Goal: Task Accomplishment & Management: Manage account settings

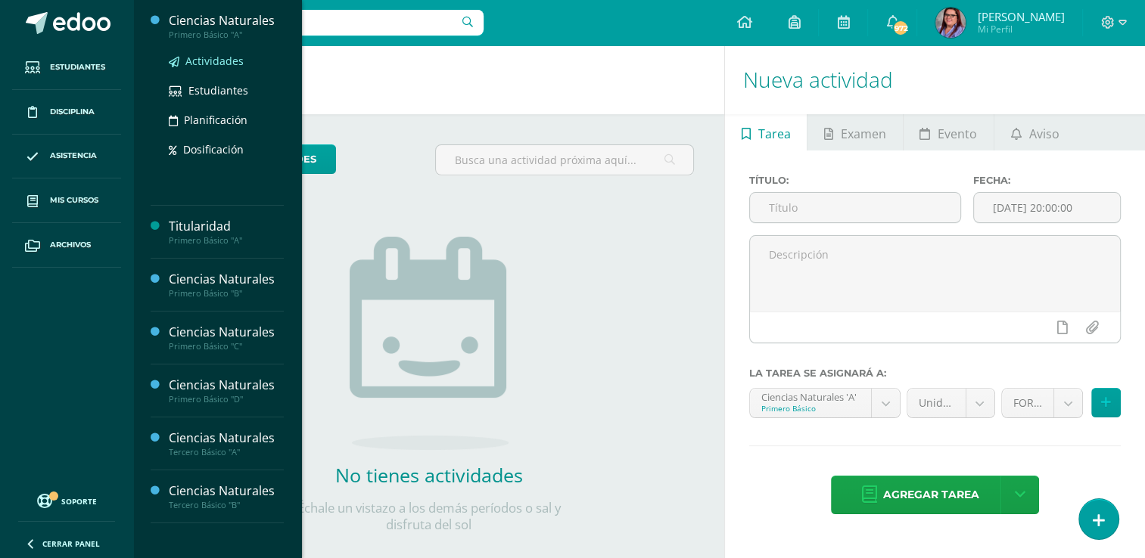
click at [221, 62] on span "Actividades" at bounding box center [214, 61] width 58 height 14
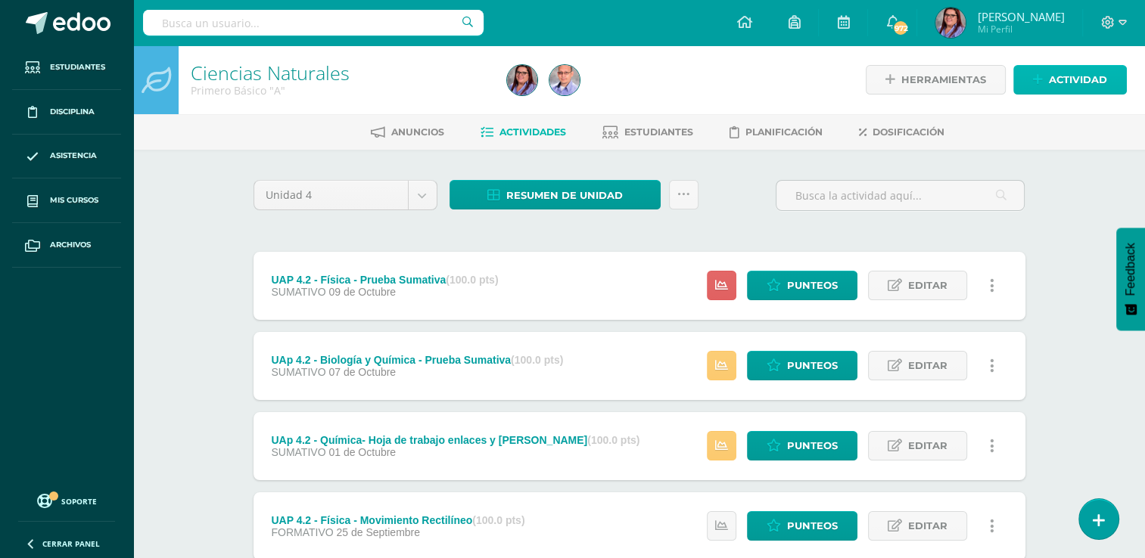
click at [1090, 79] on span "Actividad" at bounding box center [1077, 80] width 58 height 28
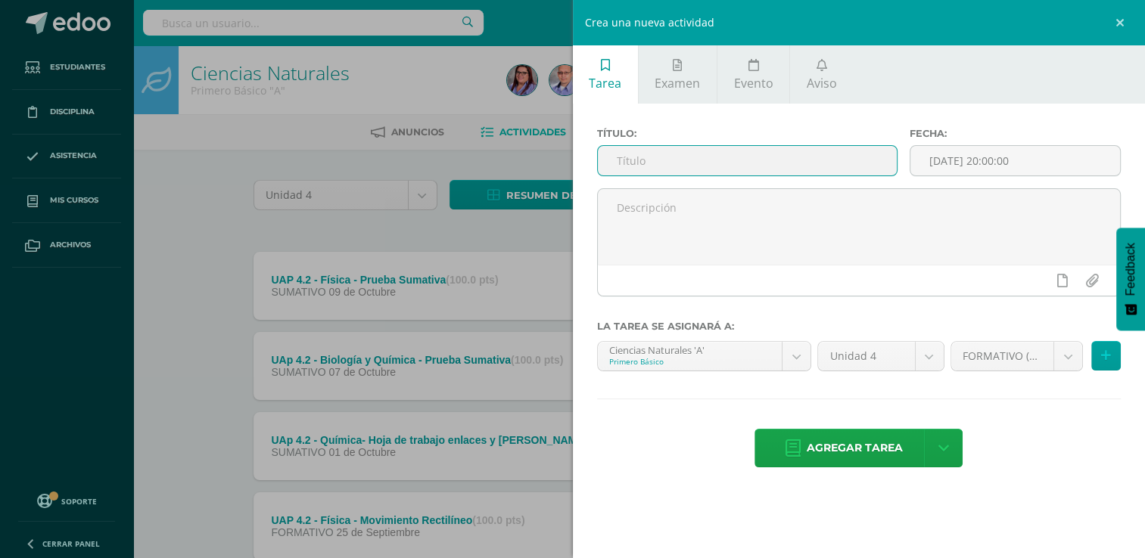
drag, startPoint x: 796, startPoint y: 153, endPoint x: 809, endPoint y: 156, distance: 13.9
click at [797, 154] on input "text" at bounding box center [747, 161] width 299 height 30
type input "UAp 4.2 - Biología - Comic ciclos Biogeoquímicos"
click at [1067, 164] on input "[DATE] 20:00:00" at bounding box center [1015, 161] width 210 height 30
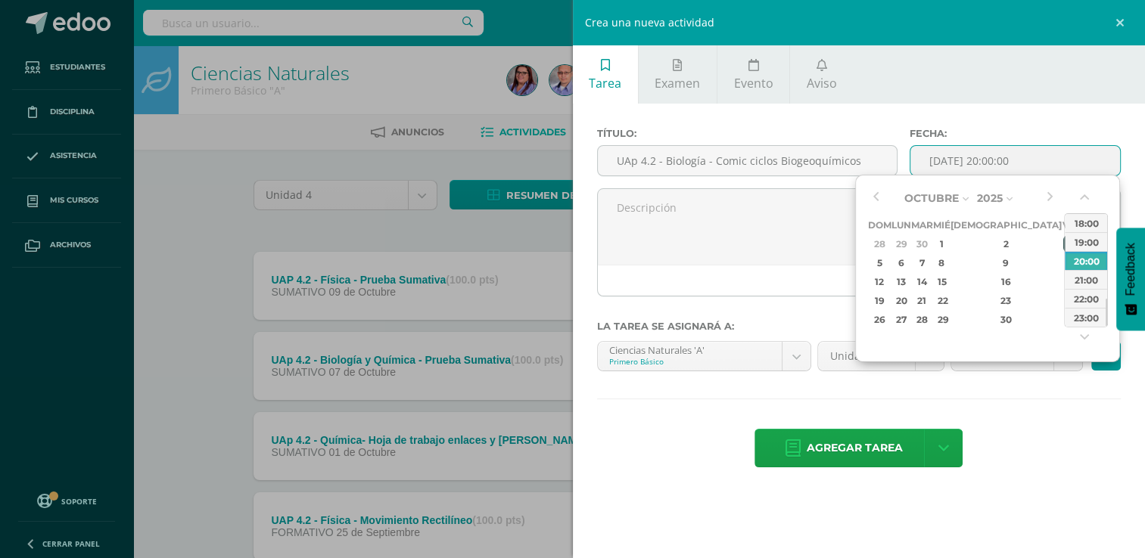
click at [1063, 247] on div "3" at bounding box center [1070, 243] width 14 height 17
type input "2025-10-03 20:00"
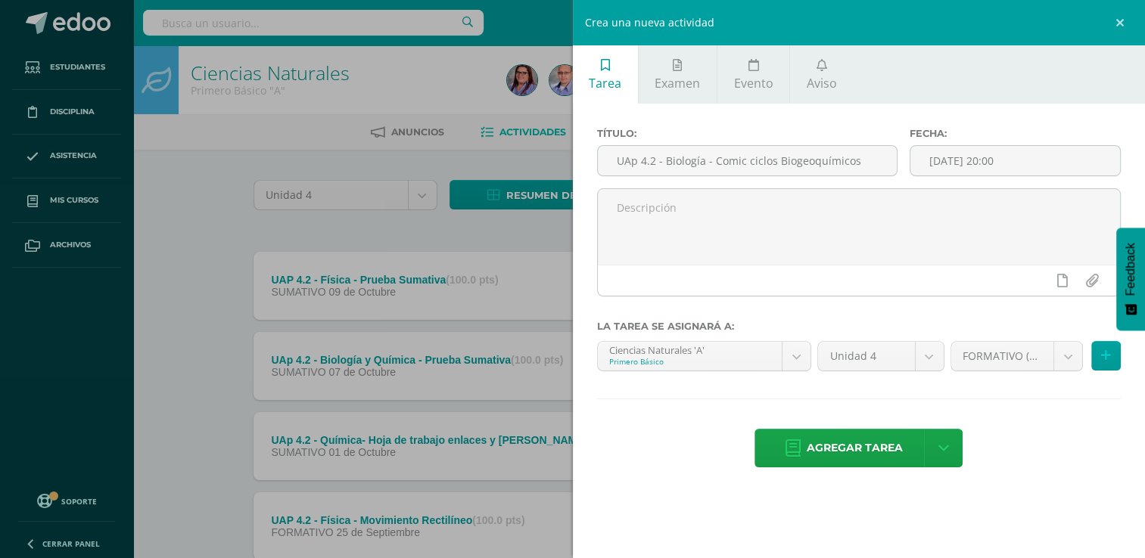
click at [1051, 408] on div "Título: UAp 4.2 - Biología - Comic ciclos Biogeoquímicos Fecha: 2025-10-03 20:0…" at bounding box center [859, 299] width 573 height 391
click at [1096, 356] on button at bounding box center [1106, 356] width 30 height 30
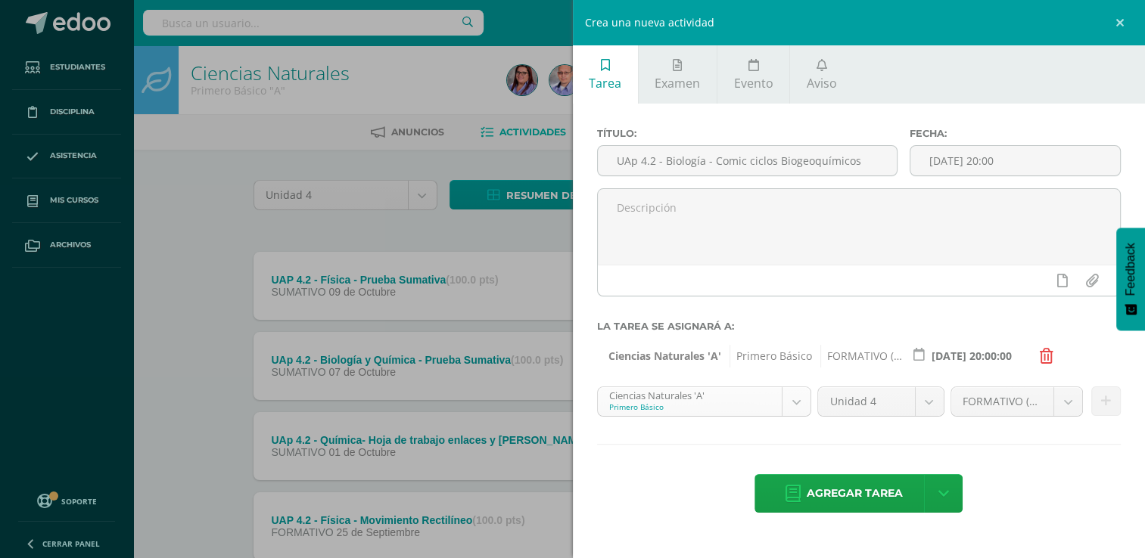
click at [799, 399] on body "Estudiantes Disciplina Asistencia Mis cursos Archivos Soporte Ayuda Reportar un…" at bounding box center [572, 531] width 1145 height 1062
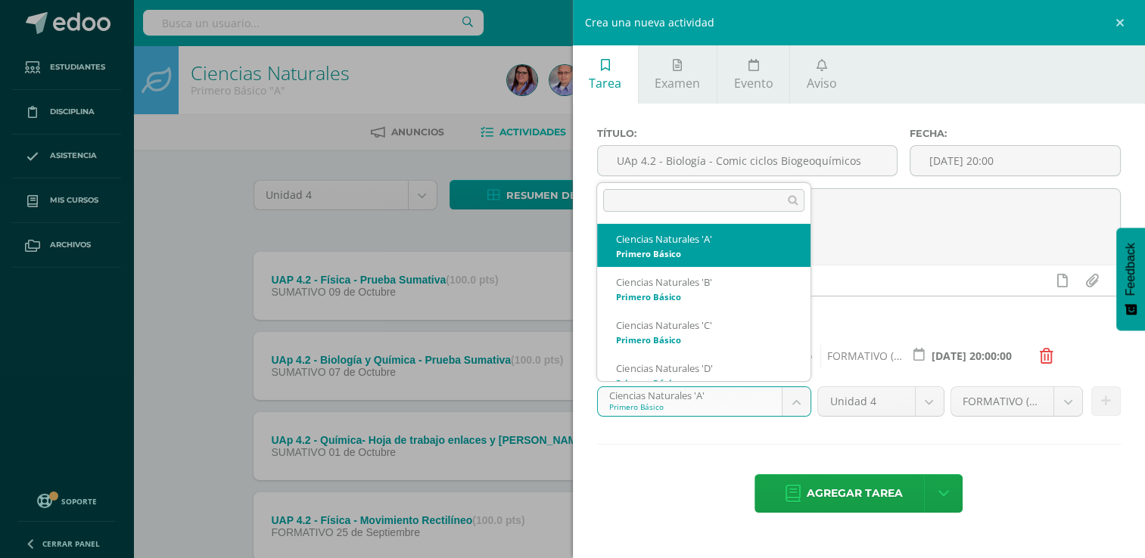
scroll to position [15, 0]
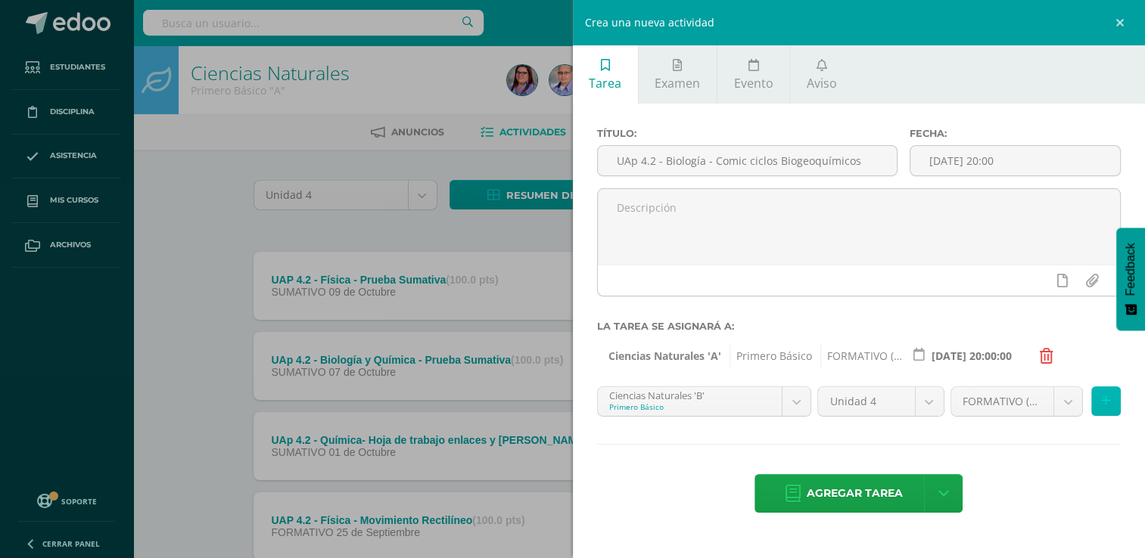
click at [1099, 405] on button at bounding box center [1106, 402] width 30 height 30
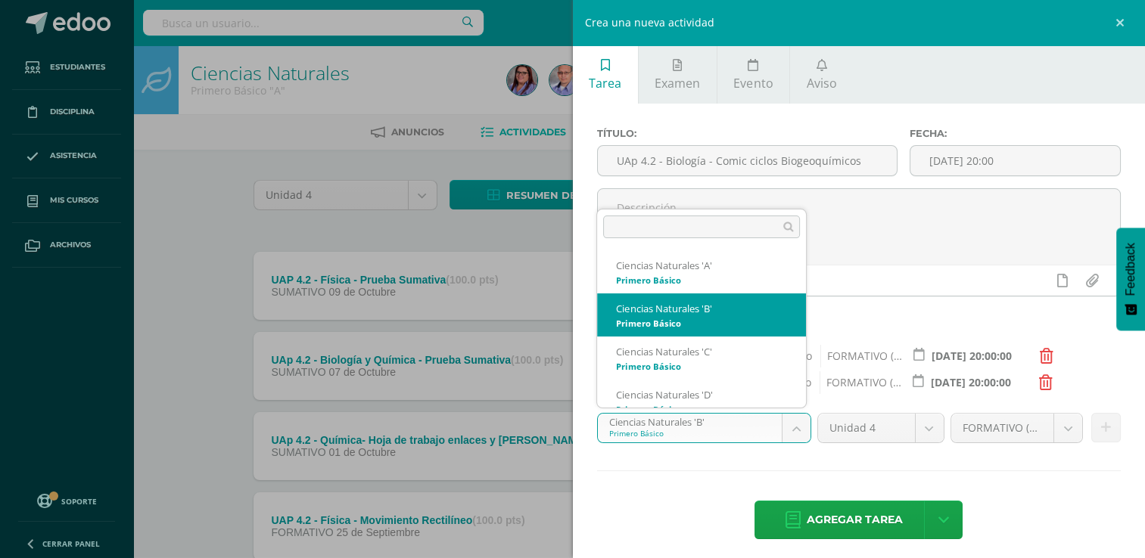
click at [794, 434] on body "Estudiantes Disciplina Asistencia Mis cursos Archivos Soporte Ayuda Reportar un…" at bounding box center [572, 531] width 1145 height 1062
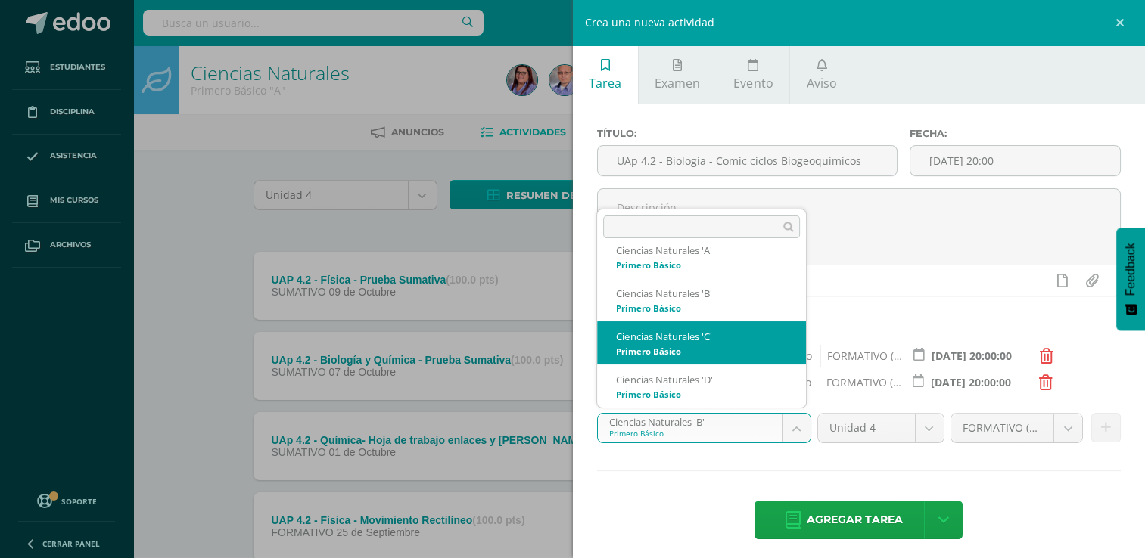
drag, startPoint x: 776, startPoint y: 344, endPoint x: 845, endPoint y: 355, distance: 69.6
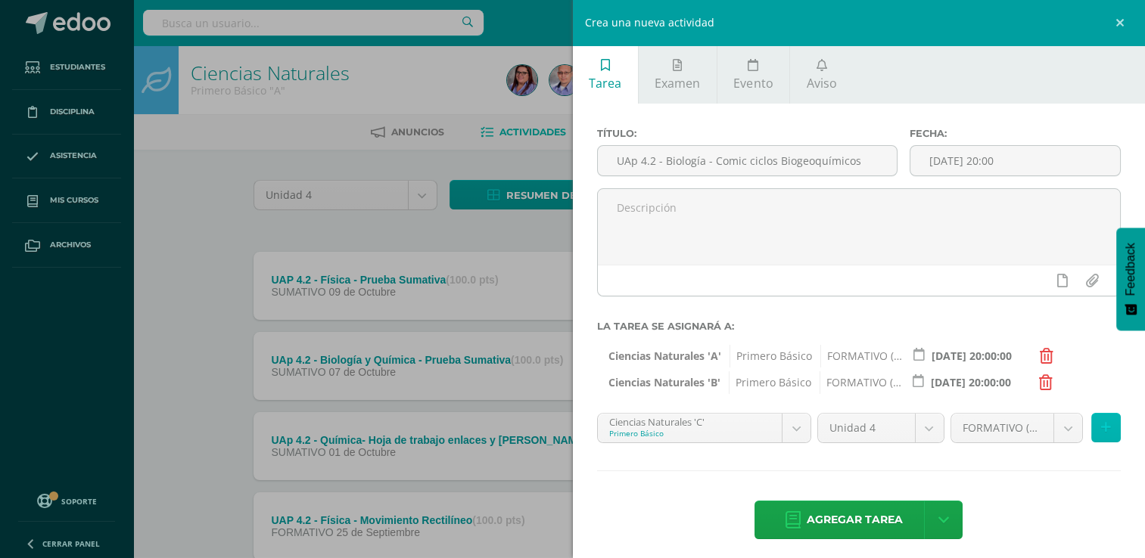
click at [1104, 437] on button at bounding box center [1106, 428] width 30 height 30
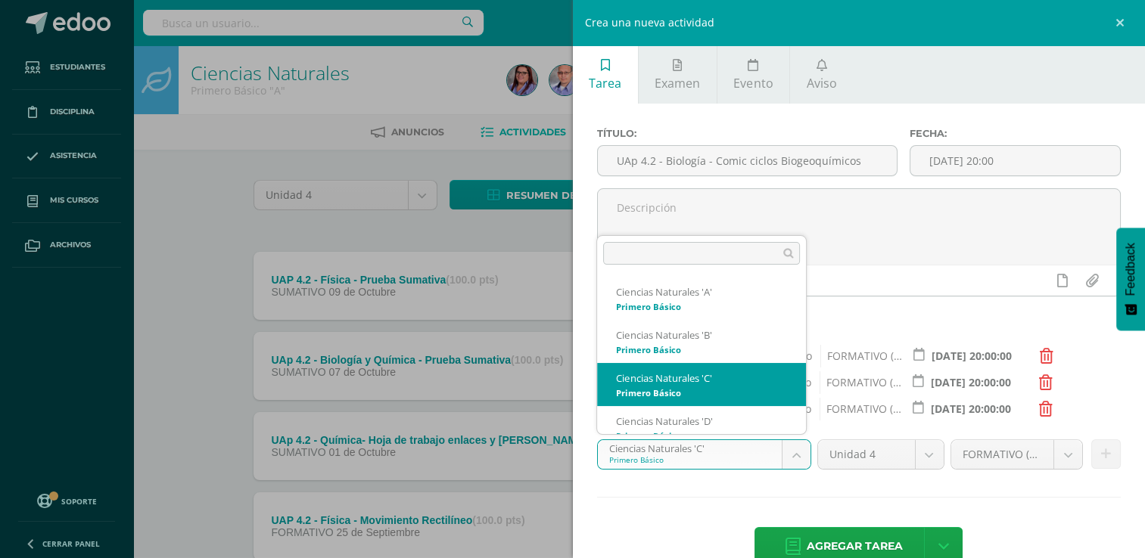
click at [784, 452] on body "Estudiantes Disciplina Asistencia Mis cursos Archivos Soporte Ayuda Reportar un…" at bounding box center [572, 531] width 1145 height 1062
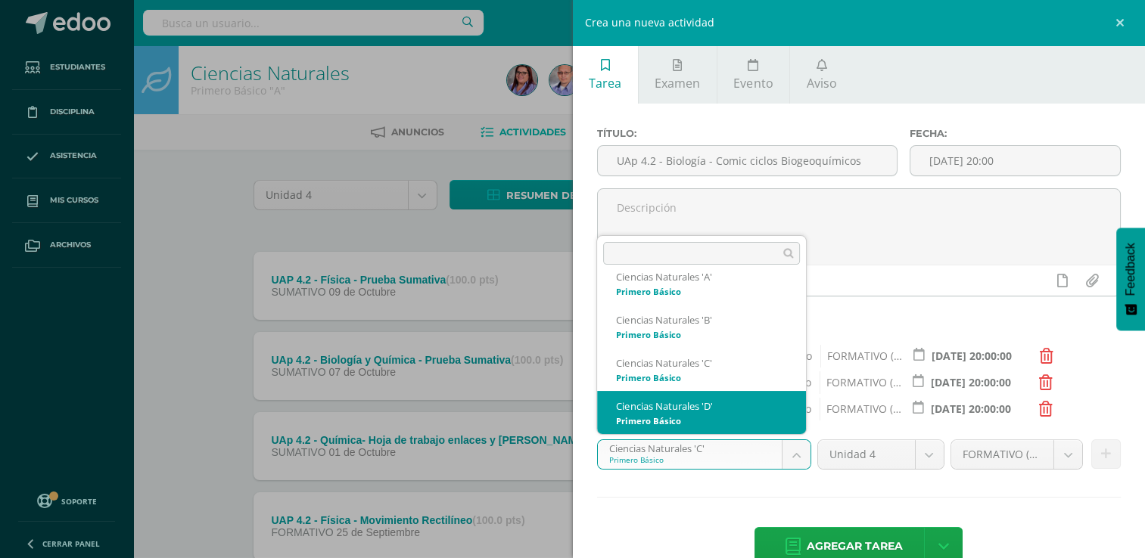
drag, startPoint x: 760, startPoint y: 418, endPoint x: 769, endPoint y: 418, distance: 9.1
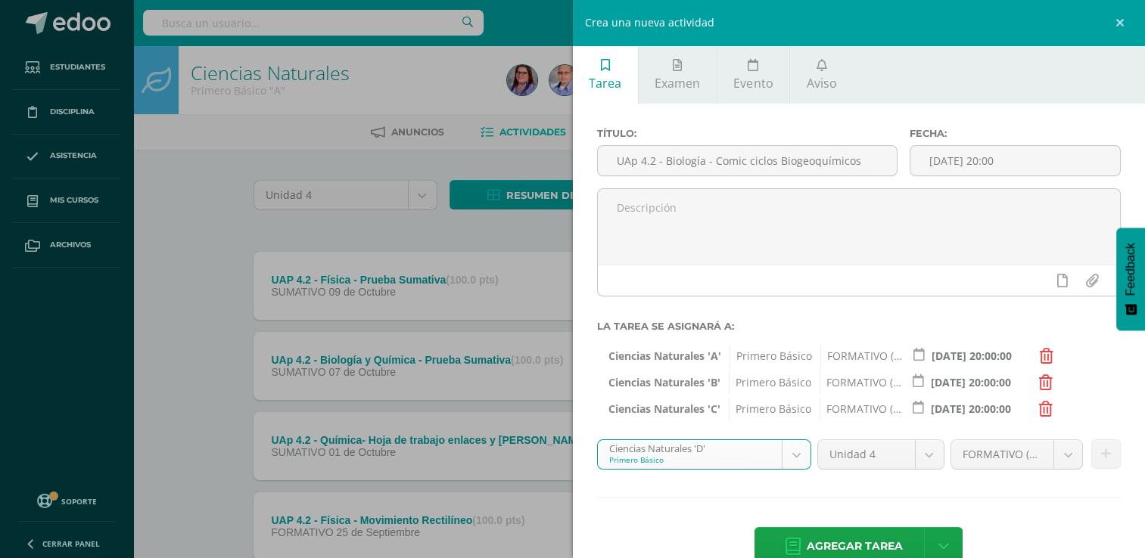
select select "212869"
click at [1091, 463] on button at bounding box center [1106, 455] width 30 height 30
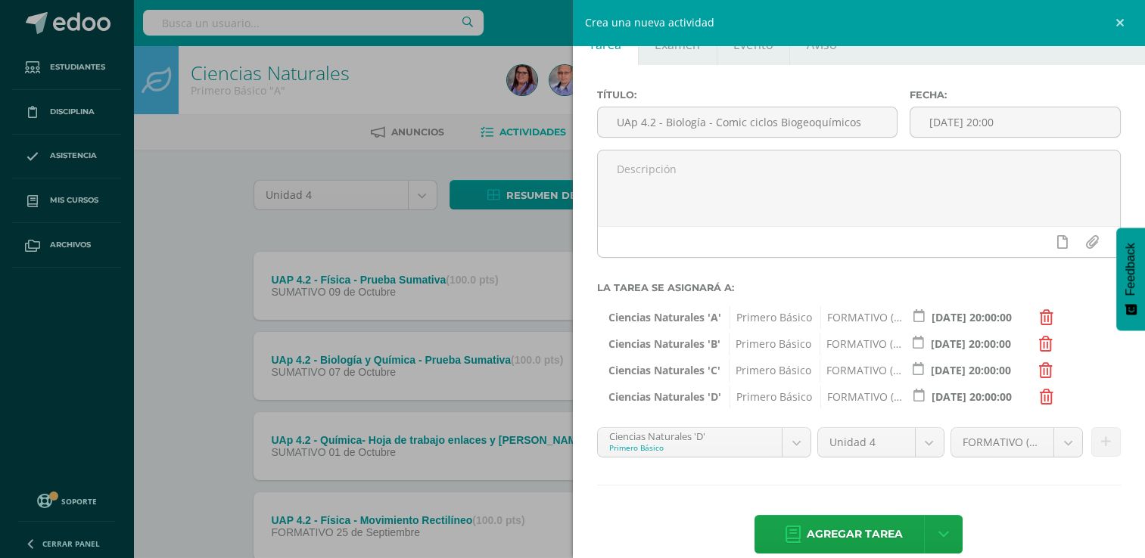
scroll to position [60, 0]
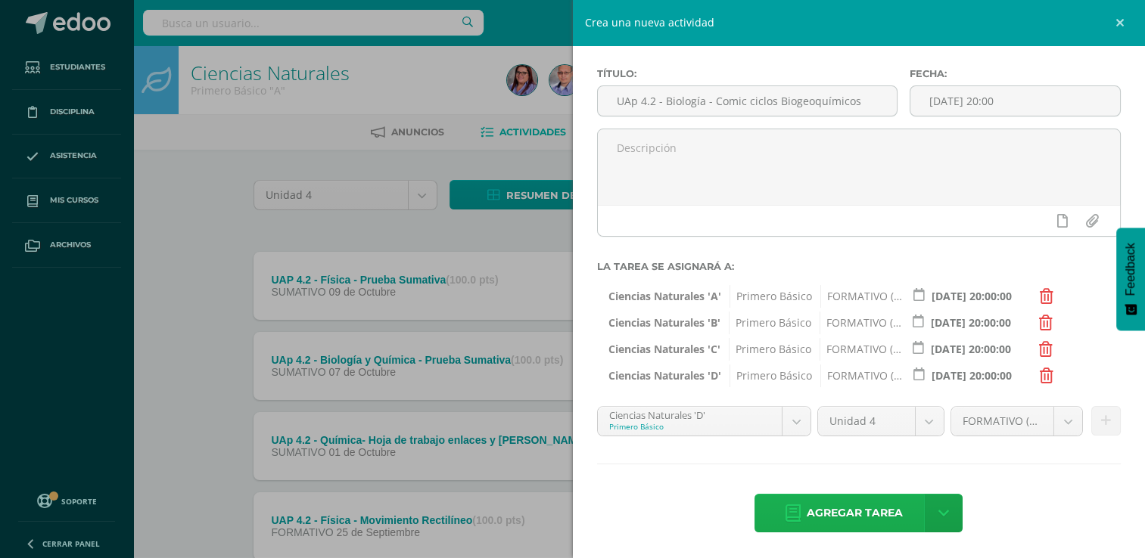
click at [785, 505] on icon at bounding box center [792, 513] width 15 height 17
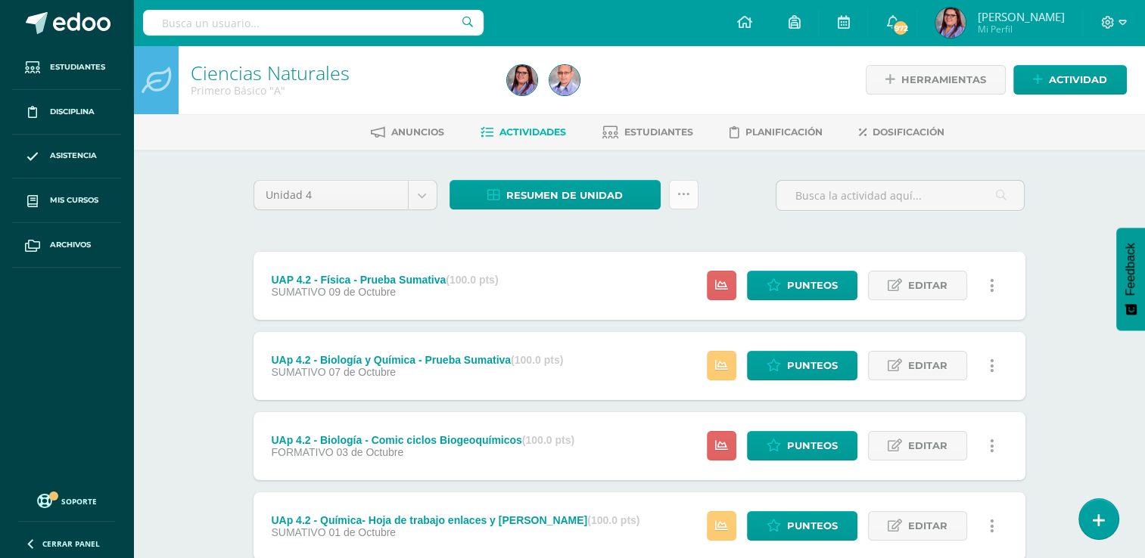
click at [684, 192] on icon at bounding box center [683, 194] width 13 height 13
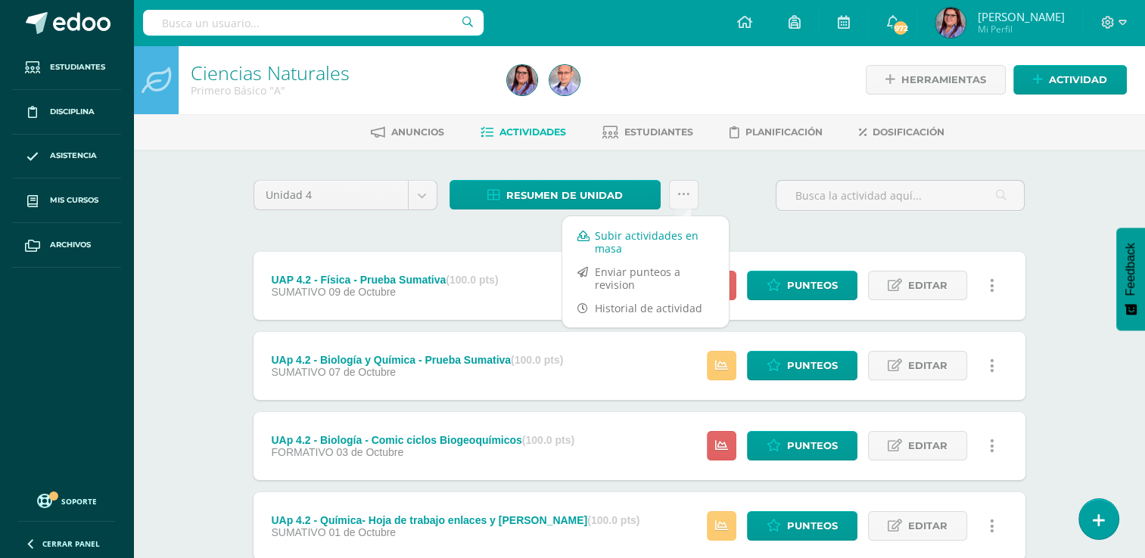
click at [667, 235] on link "Subir actividades en masa" at bounding box center [645, 242] width 166 height 36
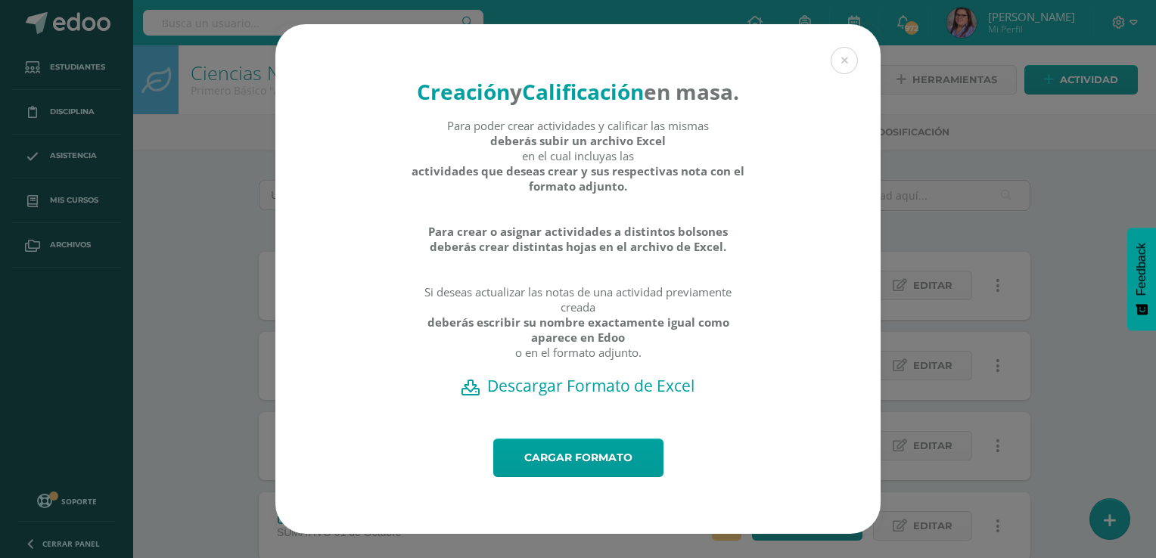
click at [623, 396] on h2 "Descargar Formato de Excel" at bounding box center [578, 385] width 552 height 21
click at [566, 470] on link "Cargar formato" at bounding box center [578, 458] width 170 height 39
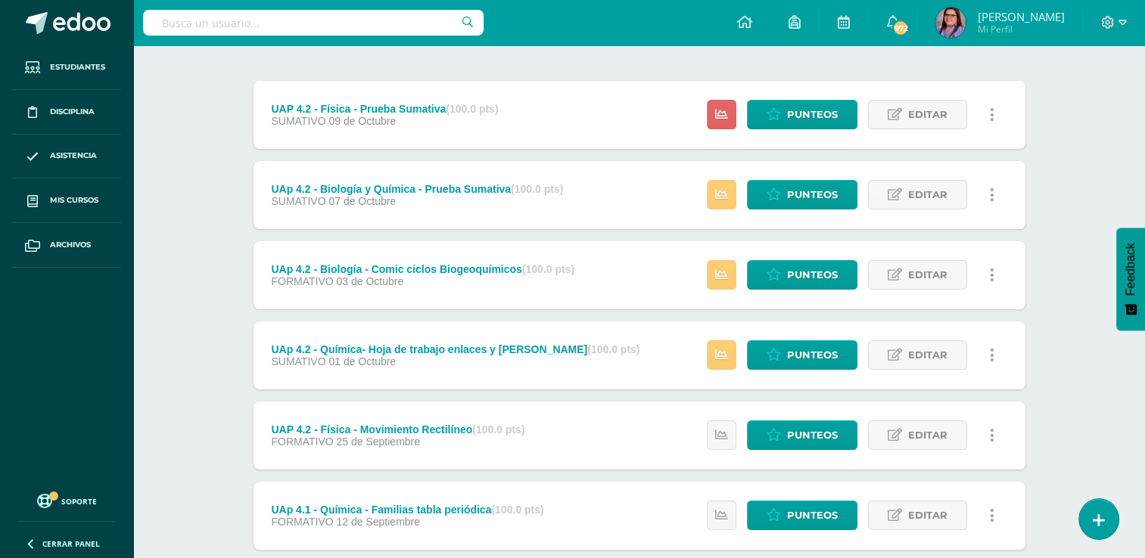
scroll to position [151, 0]
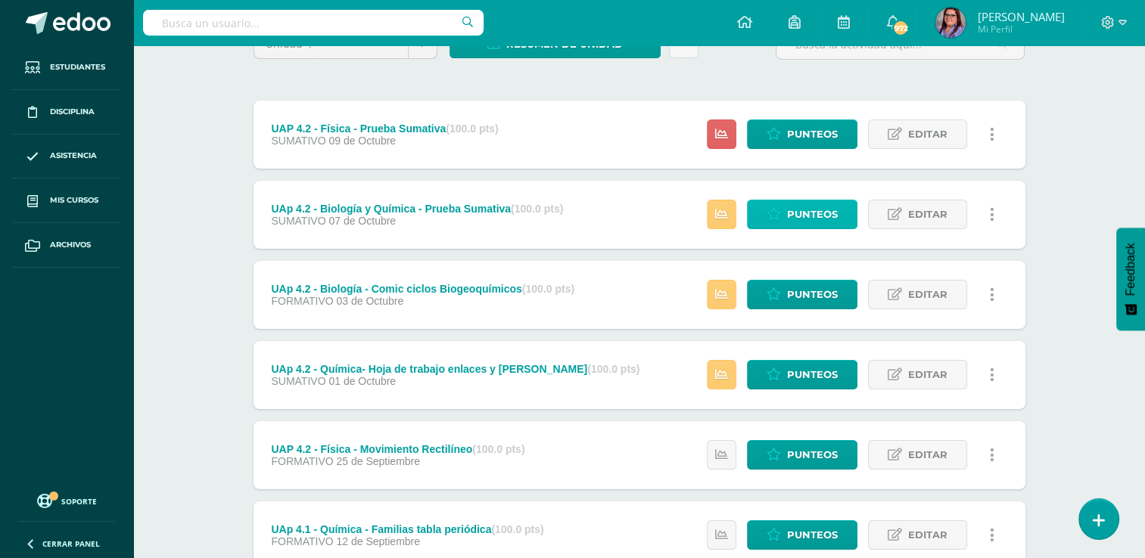
click at [796, 212] on span "Punteos" at bounding box center [812, 214] width 51 height 28
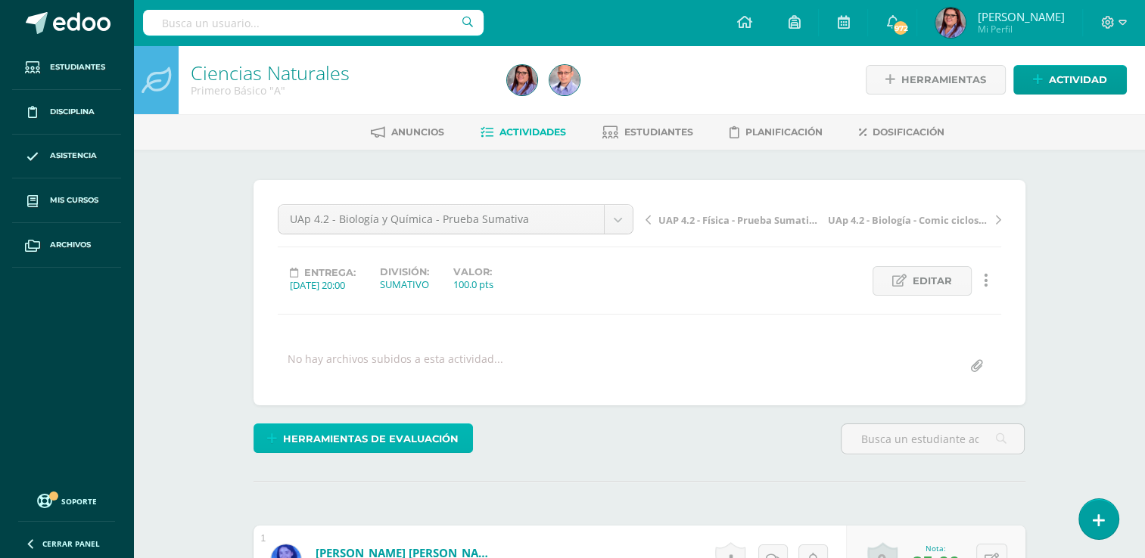
click at [396, 435] on span "Herramientas de evaluación" at bounding box center [371, 439] width 176 height 28
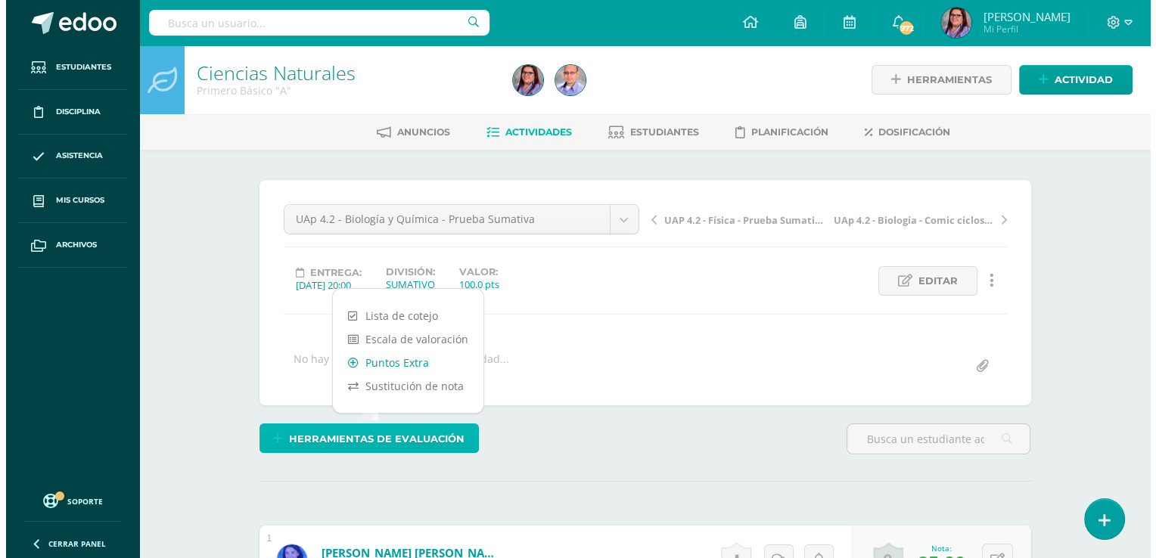
scroll to position [1, 0]
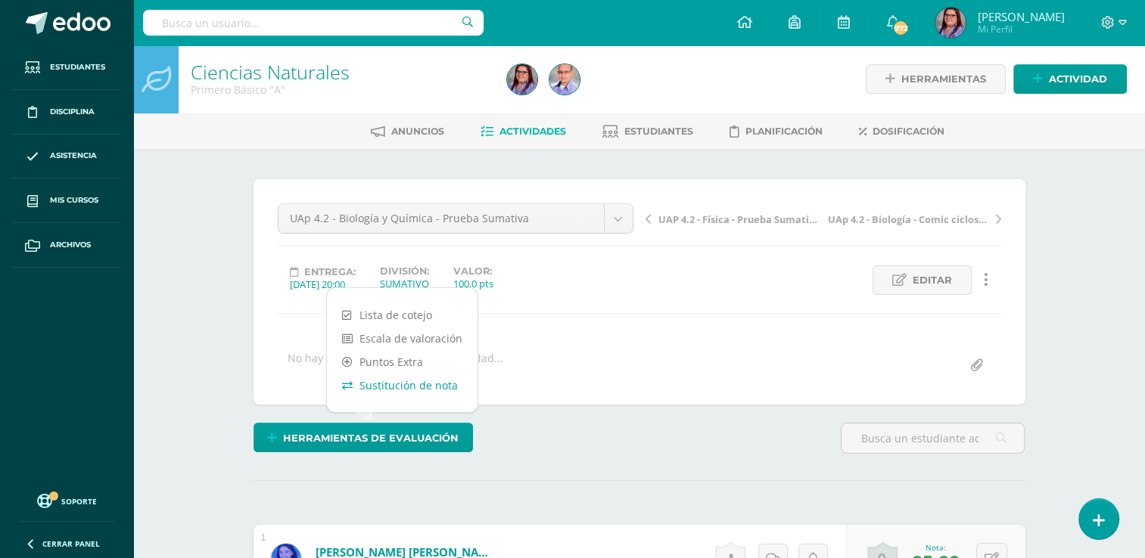
click at [411, 383] on link "Sustitución de nota" at bounding box center [402, 385] width 151 height 23
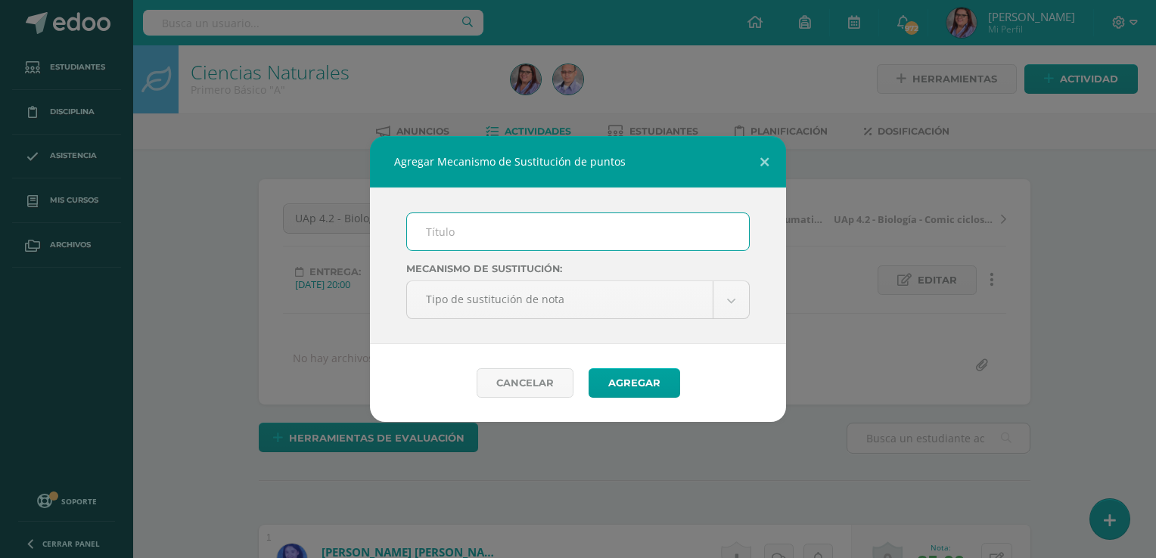
scroll to position [2, 0]
type input "p"
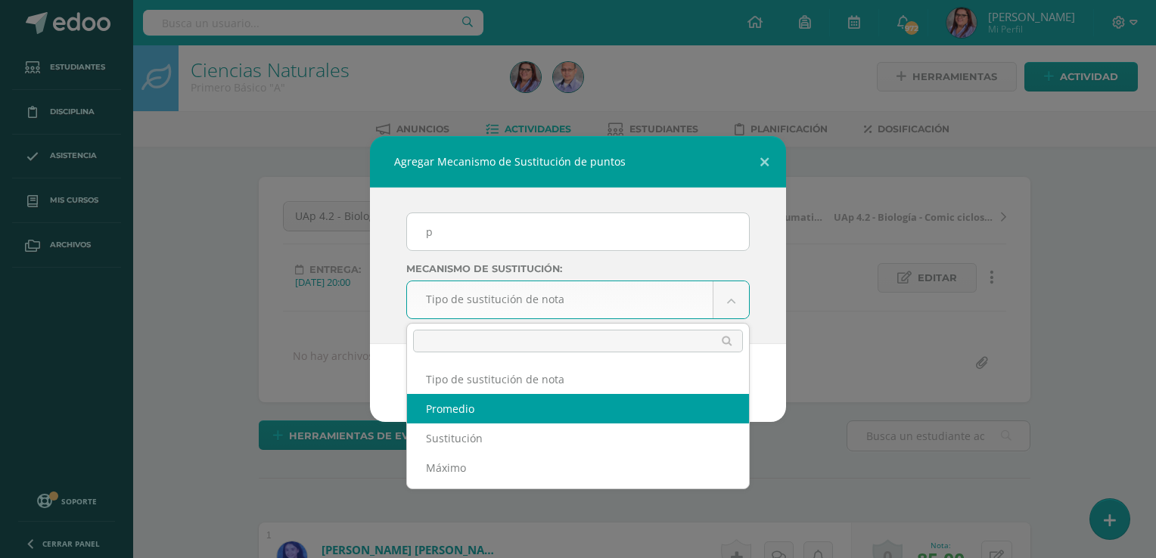
select select "average"
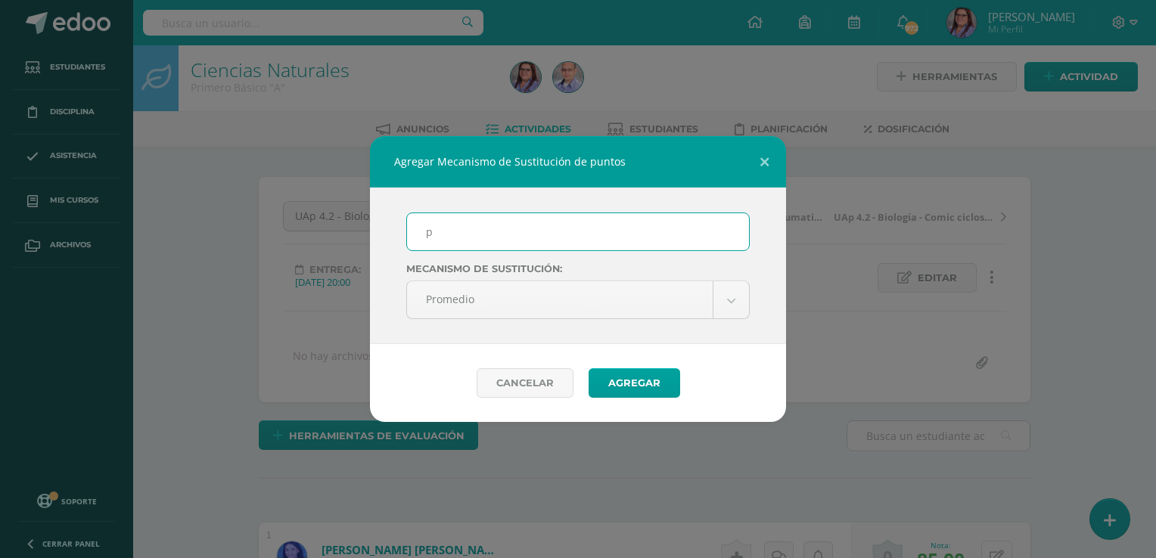
click at [562, 231] on input "p" at bounding box center [578, 231] width 342 height 37
type input "PMA"
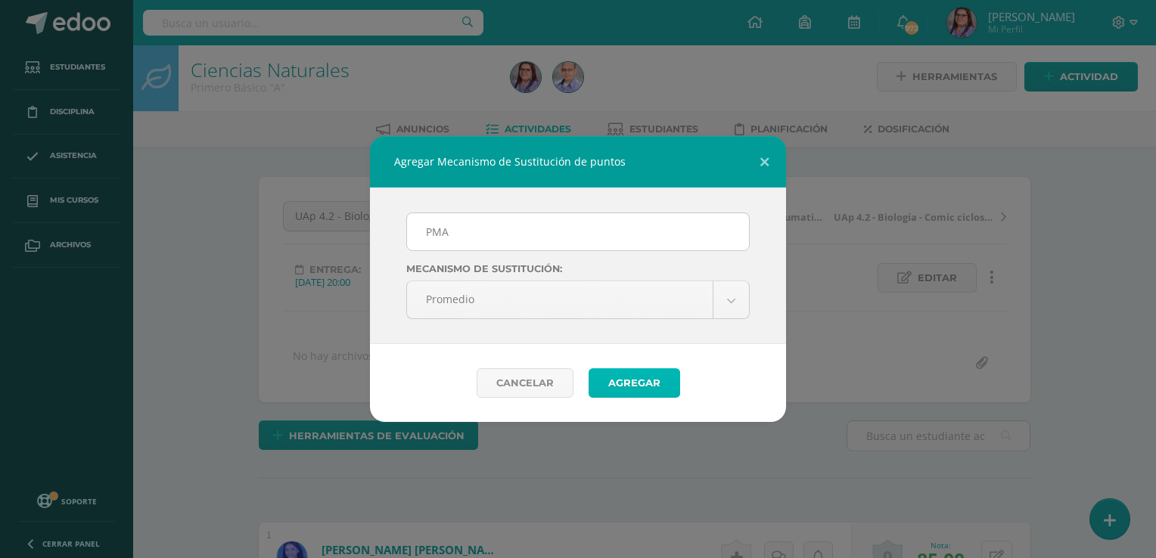
click at [612, 374] on button "Agregar" at bounding box center [635, 383] width 92 height 30
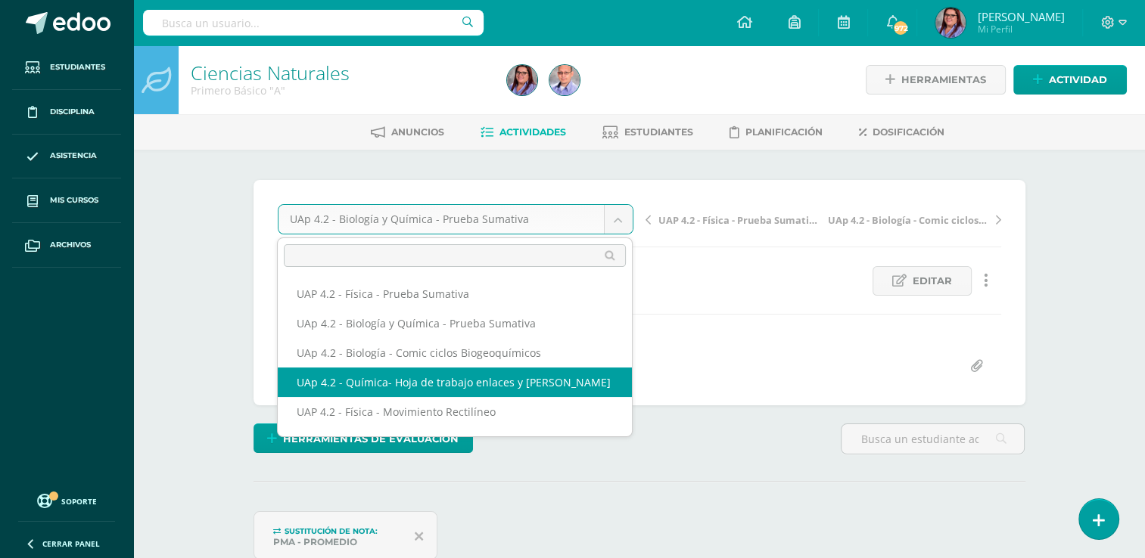
select select "/dashboard/teacher/grade-activity/227123/"
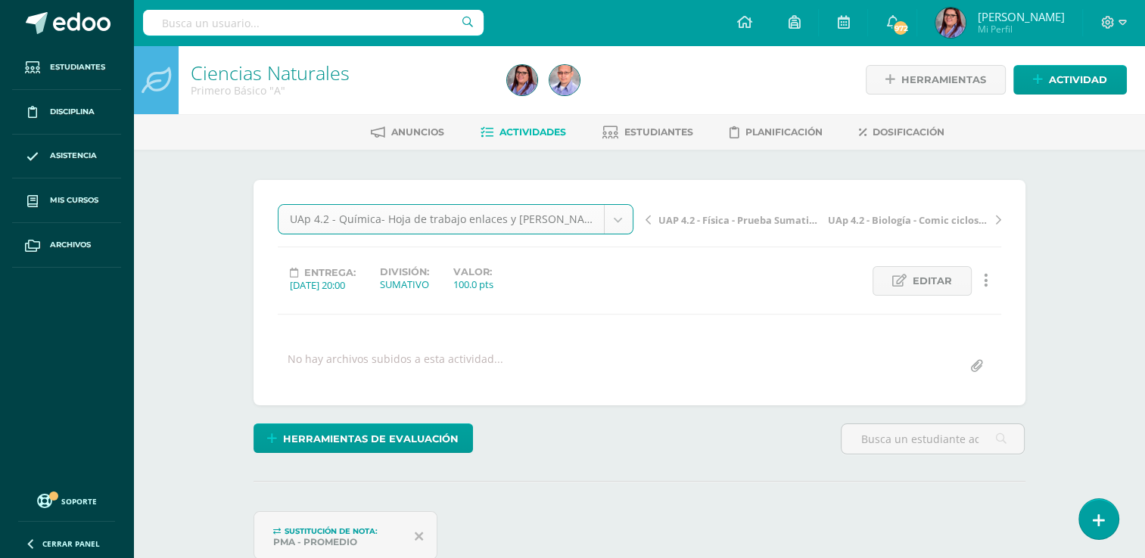
scroll to position [1, 0]
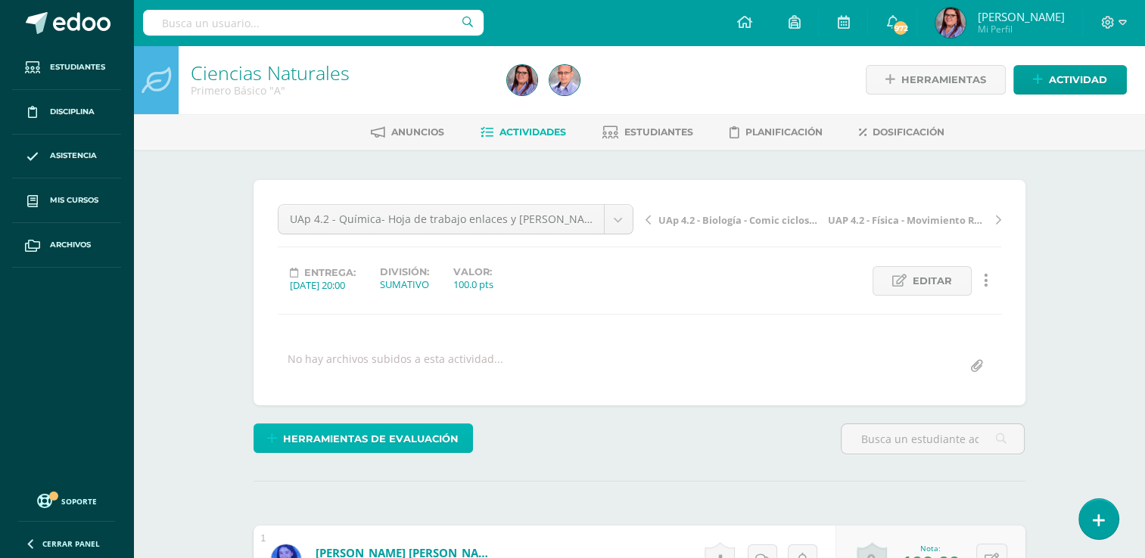
click at [411, 433] on span "Herramientas de evaluación" at bounding box center [371, 439] width 176 height 28
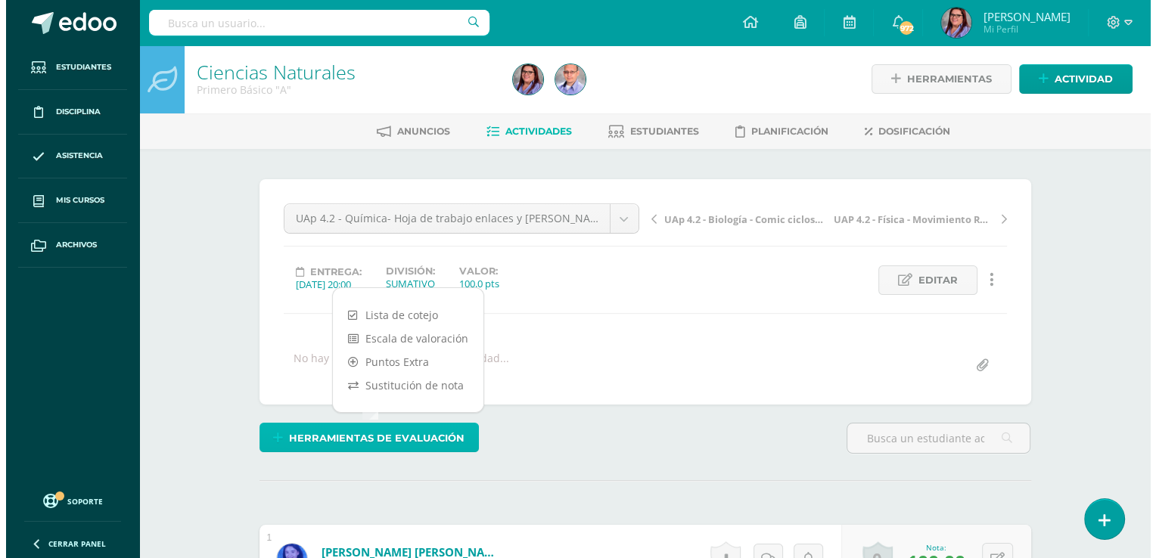
scroll to position [2, 0]
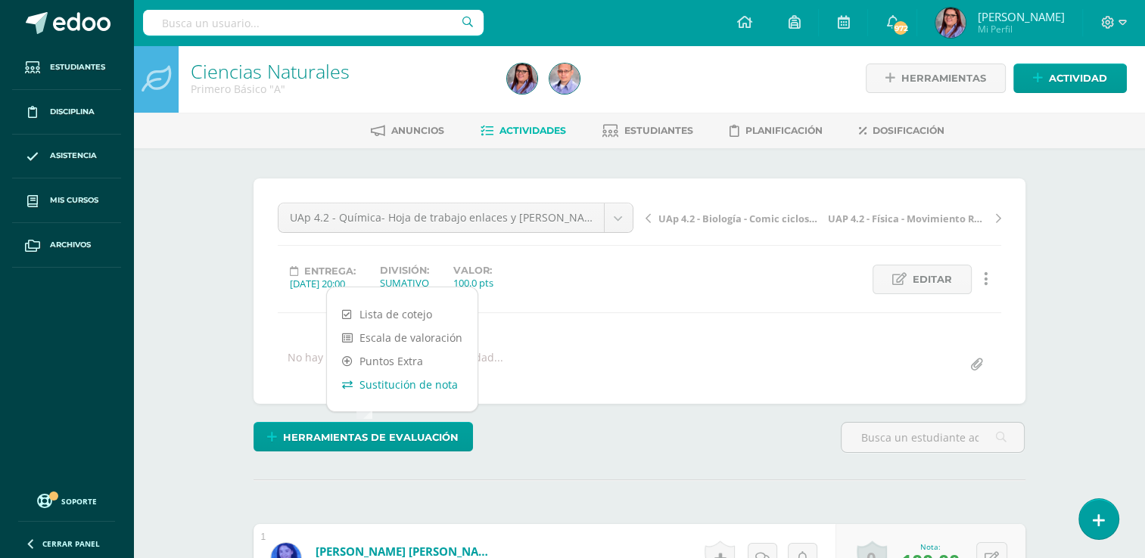
click at [416, 383] on link "Sustitución de nota" at bounding box center [402, 384] width 151 height 23
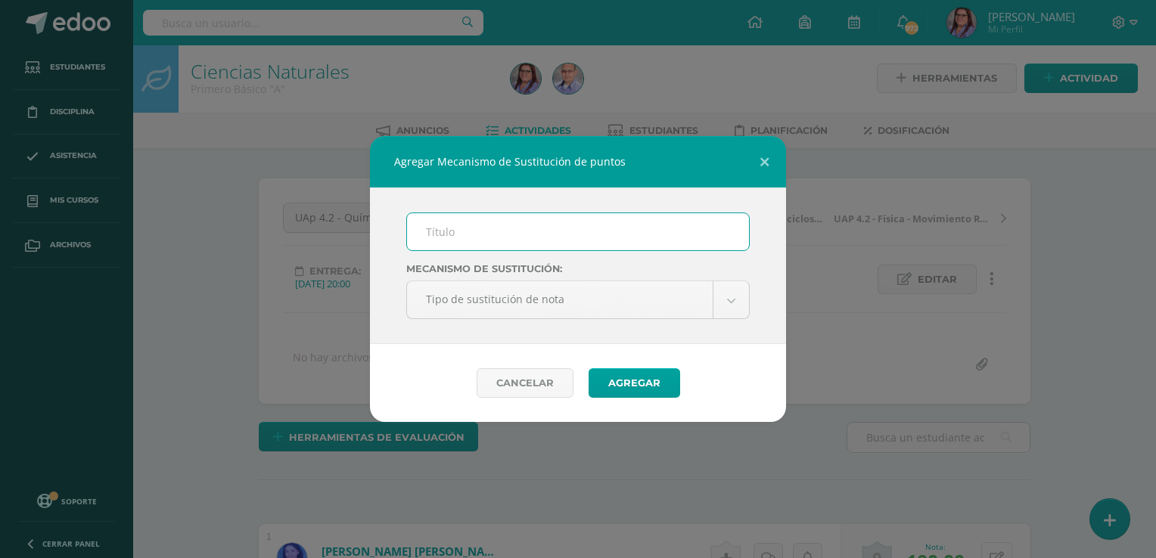
click at [446, 237] on input "text" at bounding box center [578, 231] width 342 height 37
click at [460, 235] on input "text" at bounding box center [578, 231] width 342 height 37
type input "PMA"
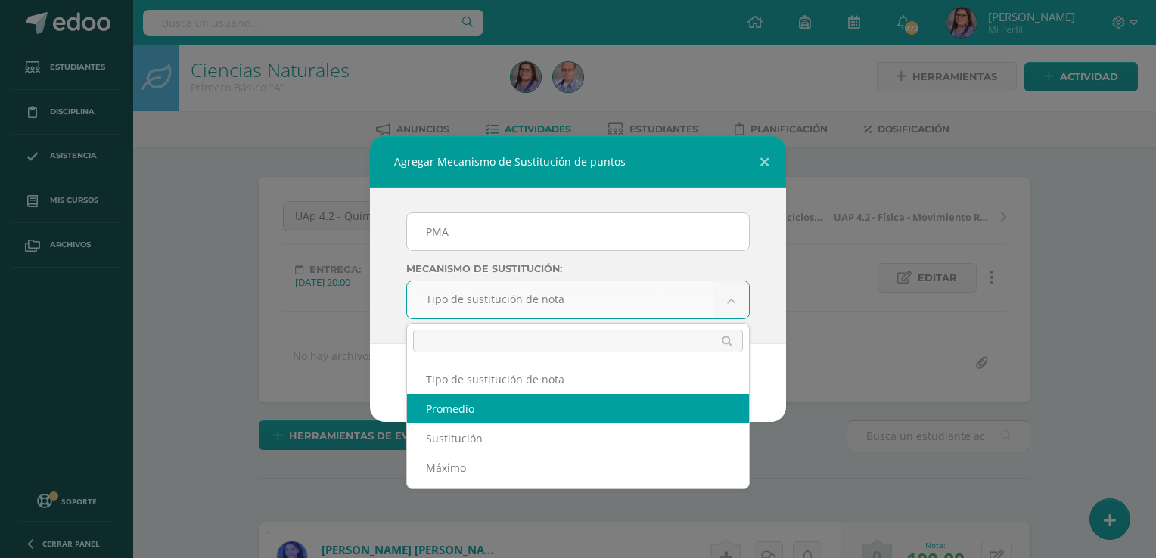
drag, startPoint x: 463, startPoint y: 446, endPoint x: 470, endPoint y: 399, distance: 47.4
select select "average"
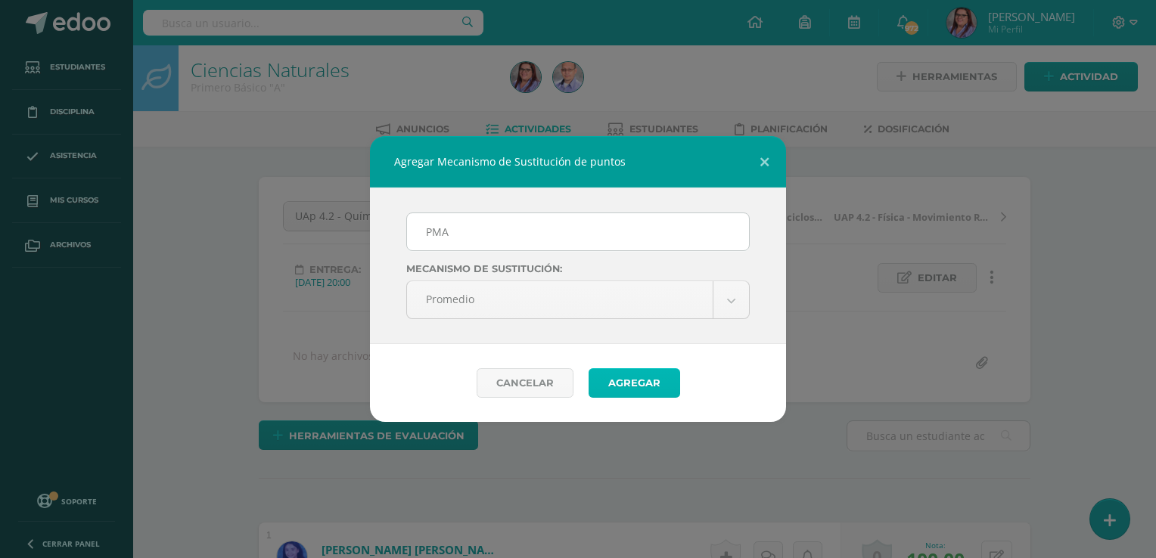
click at [623, 395] on button "Agregar" at bounding box center [635, 383] width 92 height 30
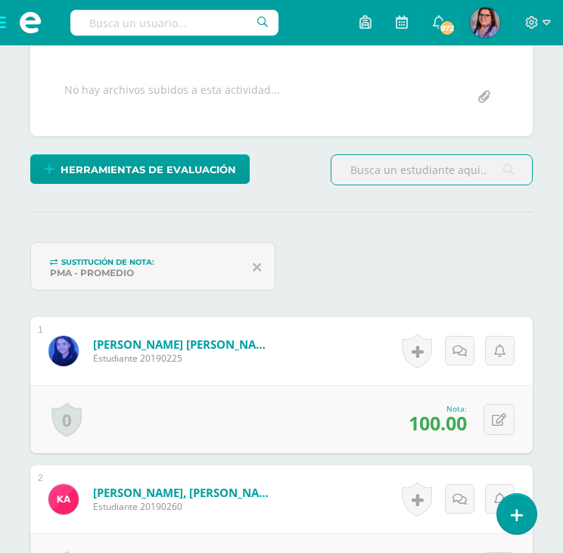
scroll to position [381, 0]
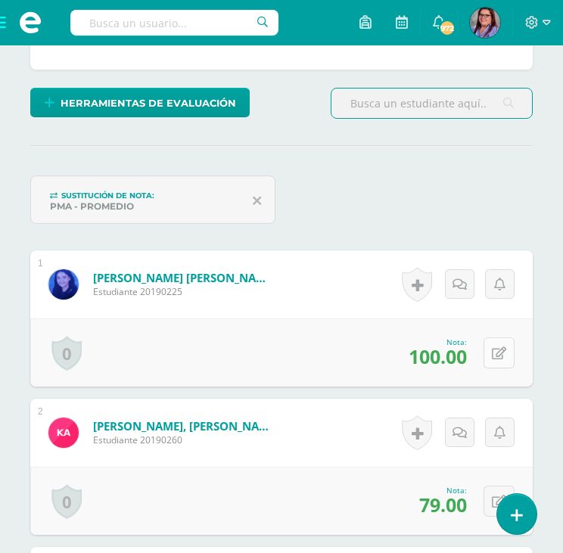
click at [505, 349] on icon at bounding box center [499, 353] width 14 height 13
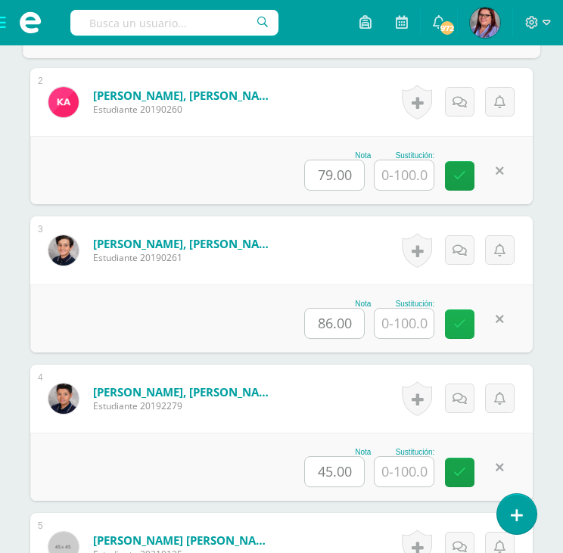
scroll to position [760, 0]
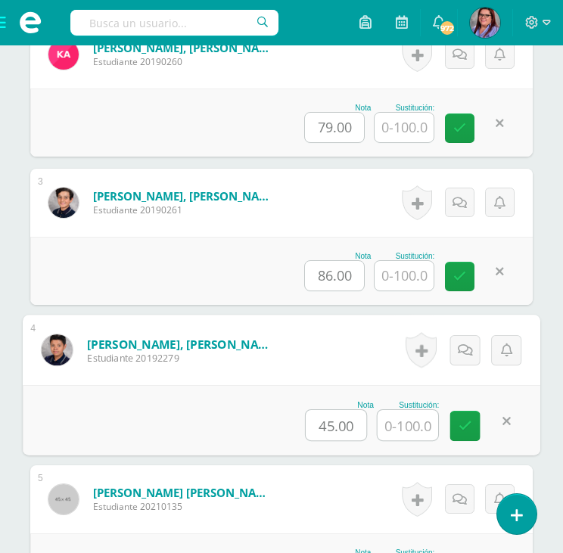
click at [424, 415] on input "text" at bounding box center [407, 425] width 61 height 30
type input "70"
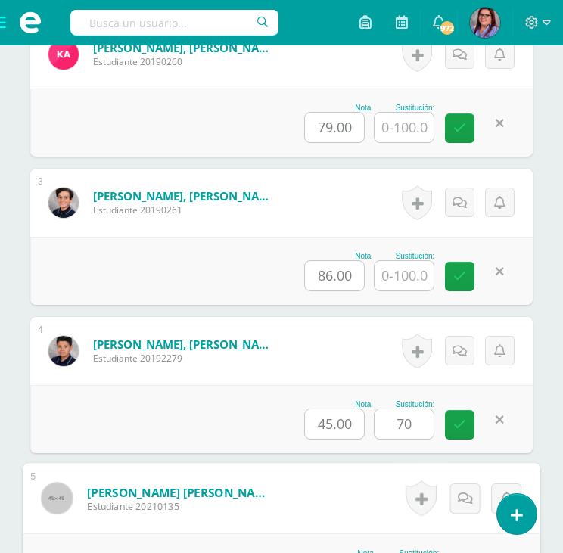
scroll to position [1053, 0]
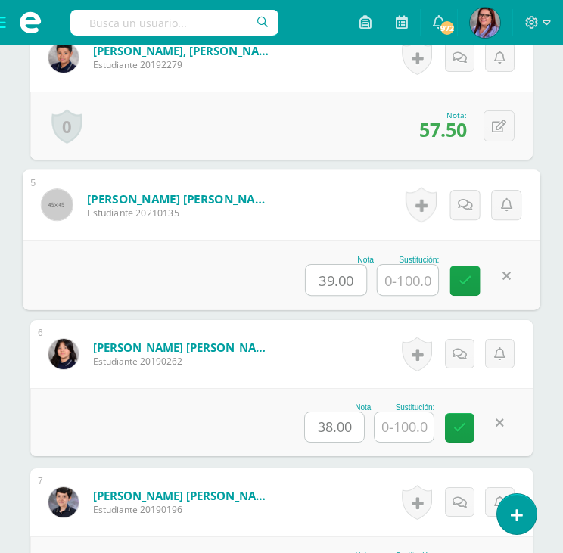
click at [401, 274] on input "text" at bounding box center [407, 280] width 61 height 30
type input "60"
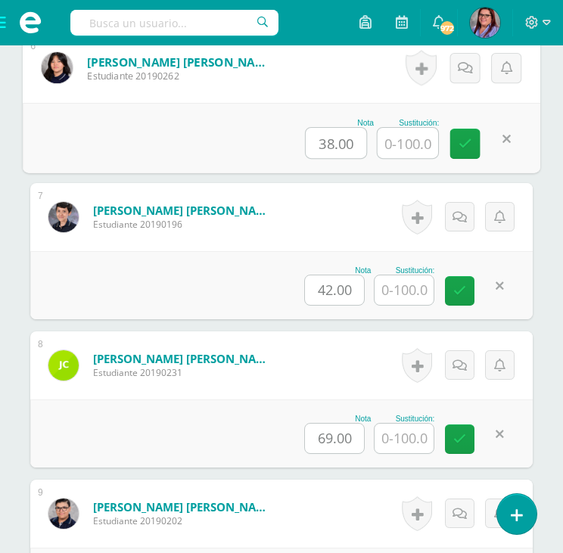
scroll to position [1356, 0]
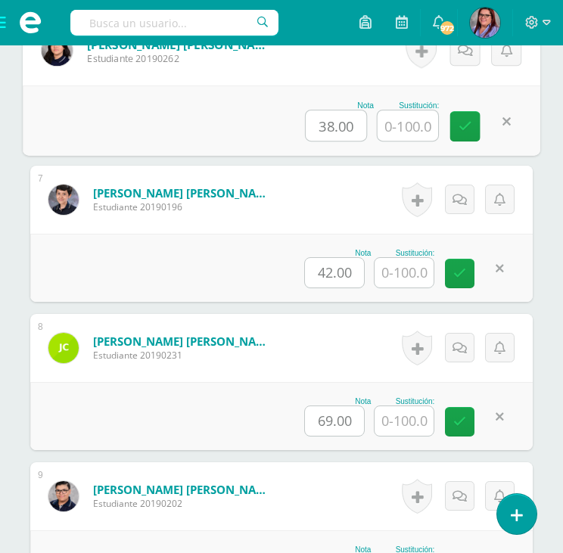
click at [418, 271] on input "text" at bounding box center [403, 273] width 59 height 30
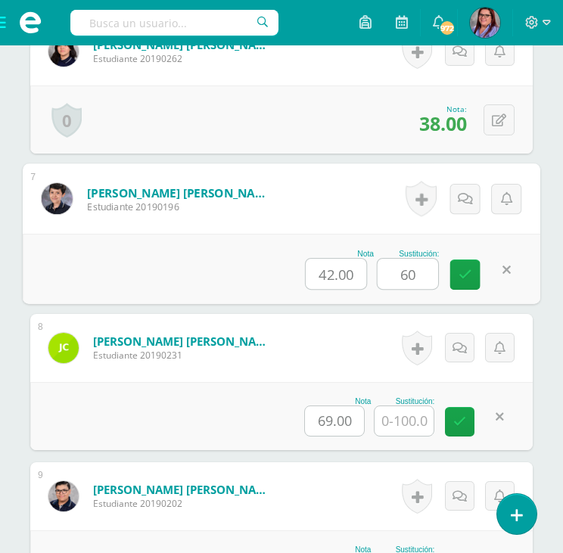
type input "60"
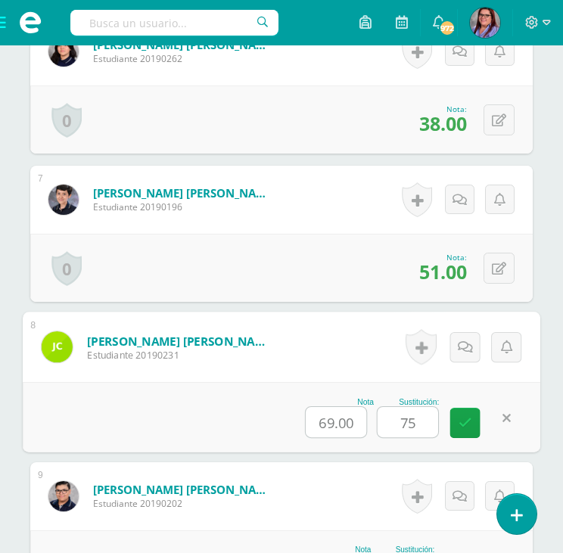
type input "75"
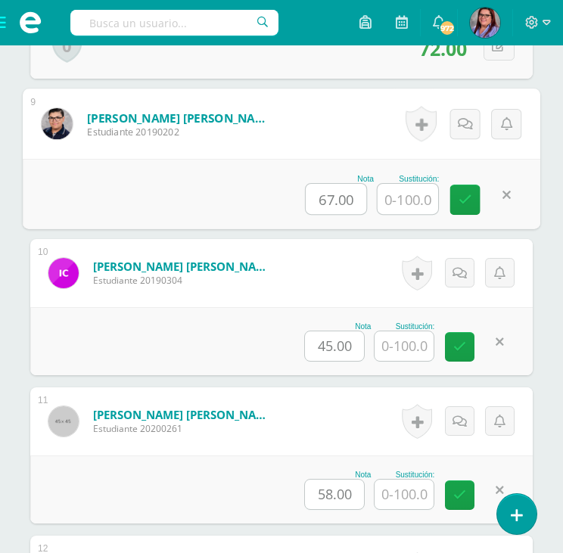
scroll to position [1763, 0]
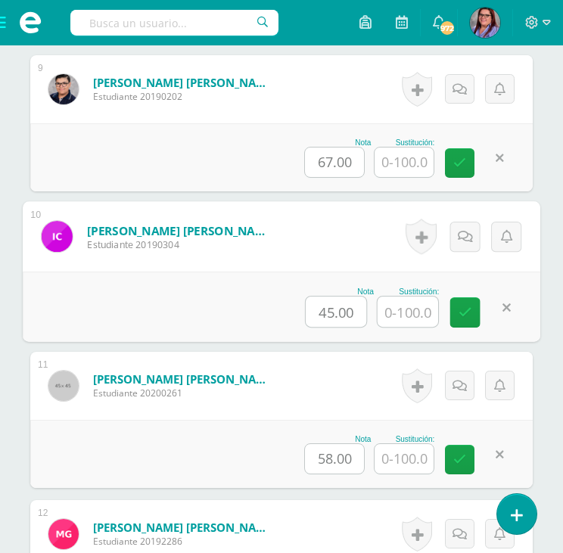
click at [415, 312] on input "text" at bounding box center [407, 312] width 61 height 30
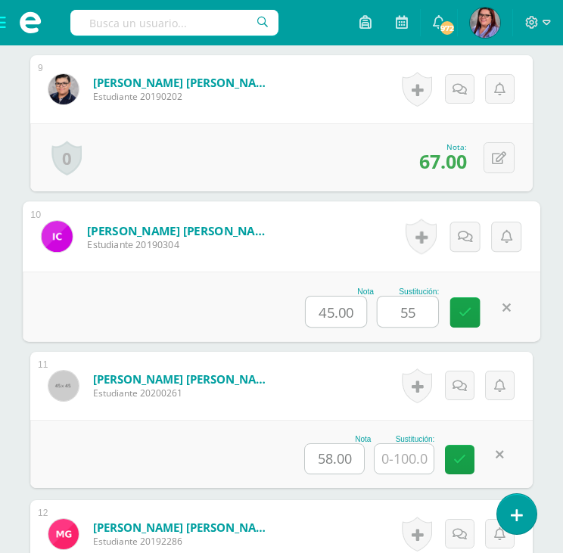
type input "55"
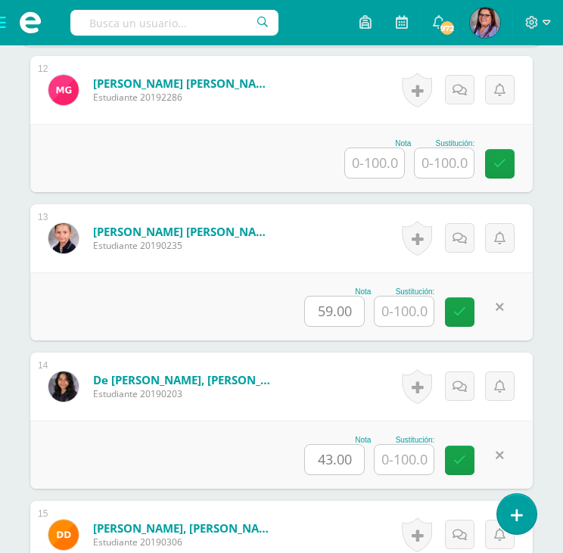
scroll to position [2216, 0]
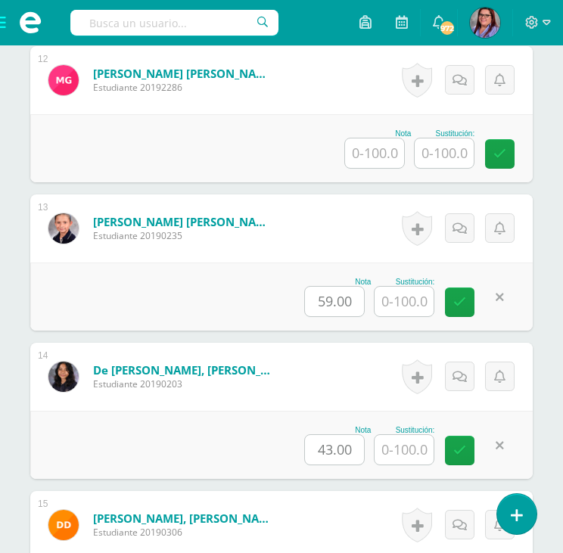
click at [402, 449] on input "text" at bounding box center [403, 450] width 59 height 30
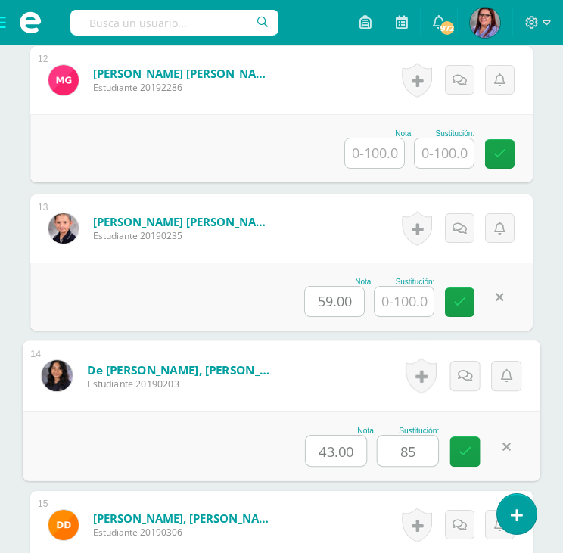
type input "85"
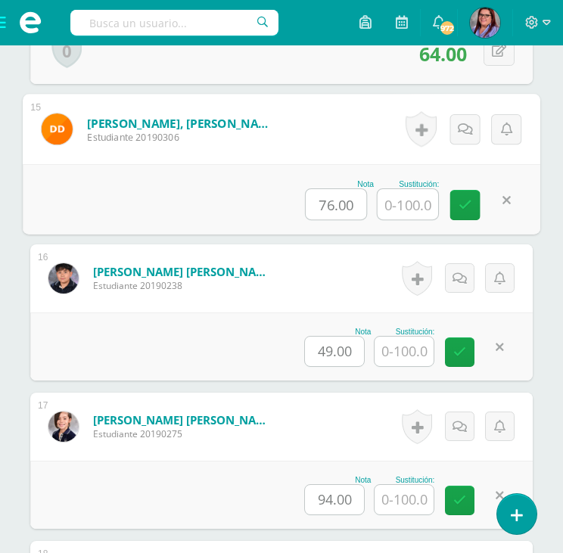
scroll to position [2536, 0]
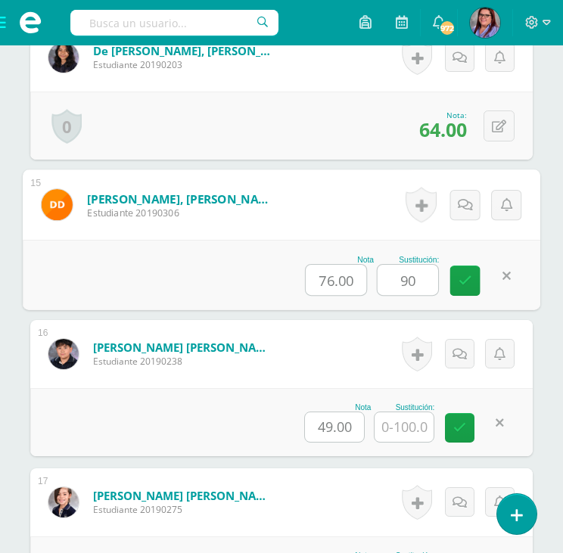
type input "90"
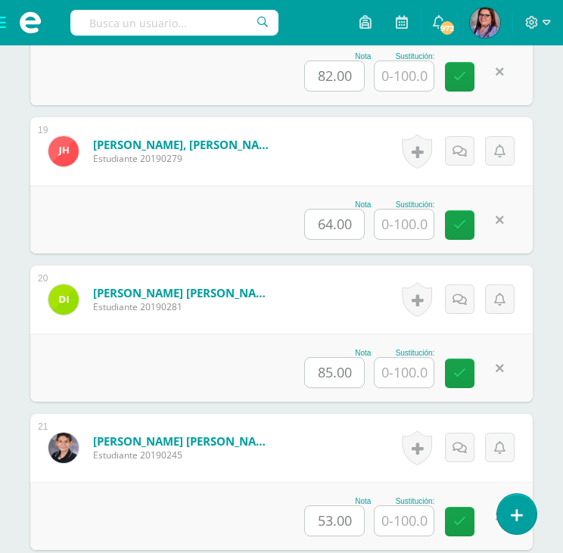
scroll to position [3217, 0]
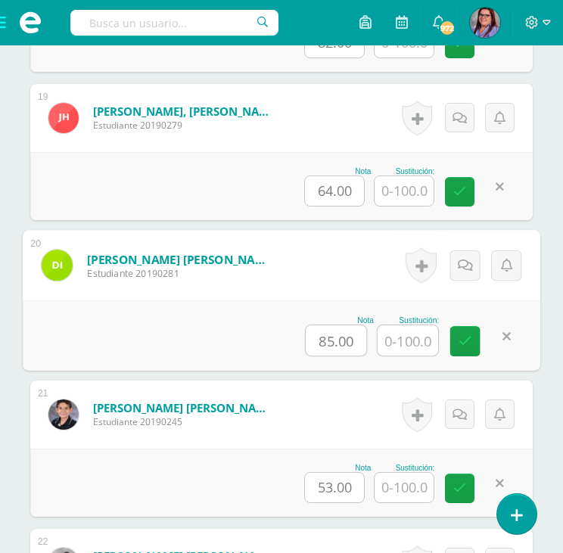
click at [405, 335] on input "text" at bounding box center [407, 340] width 61 height 30
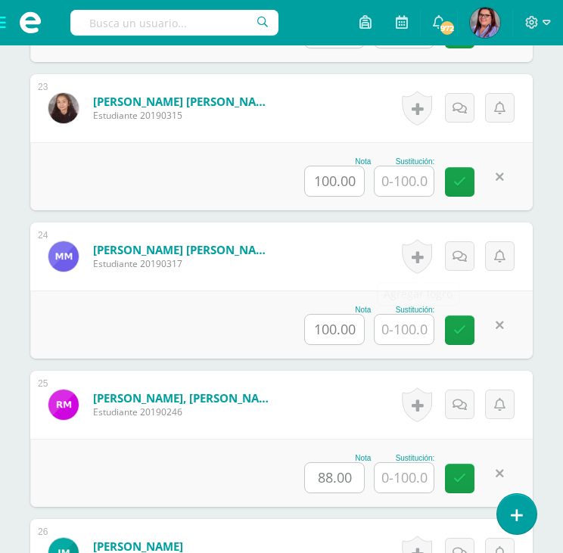
scroll to position [3822, 0]
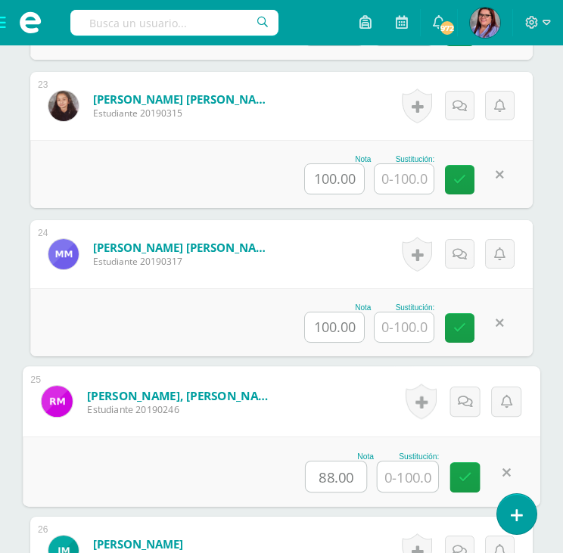
click at [405, 473] on input "text" at bounding box center [407, 476] width 61 height 30
type input "100"
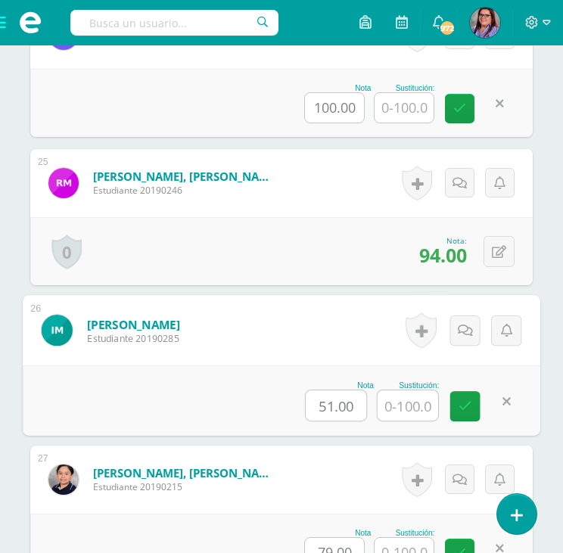
scroll to position [4015, 0]
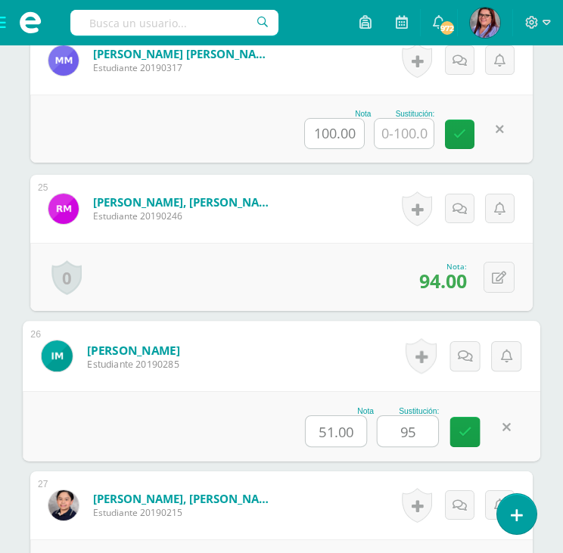
type input "95"
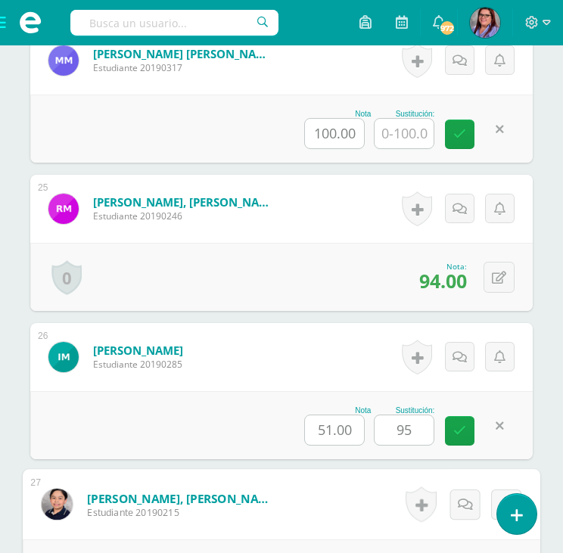
scroll to position [4315, 0]
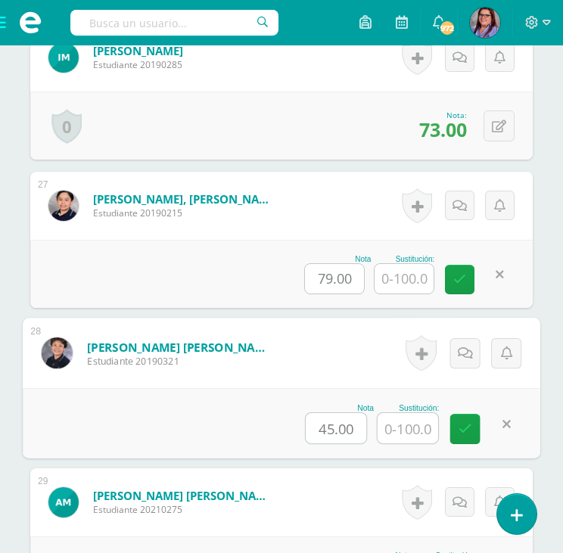
click at [390, 427] on input "text" at bounding box center [407, 428] width 61 height 30
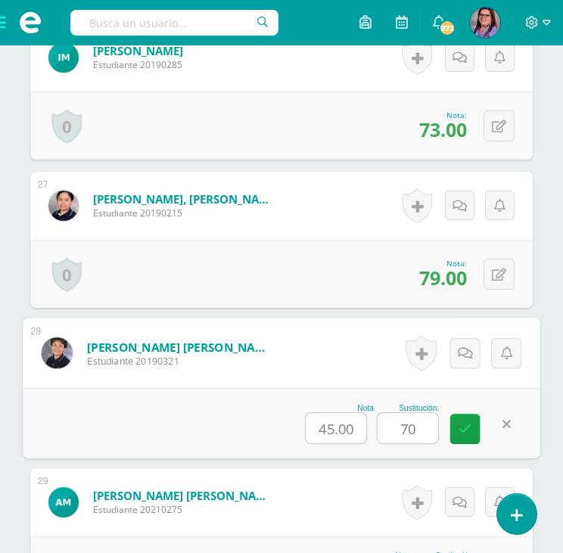
type input "70"
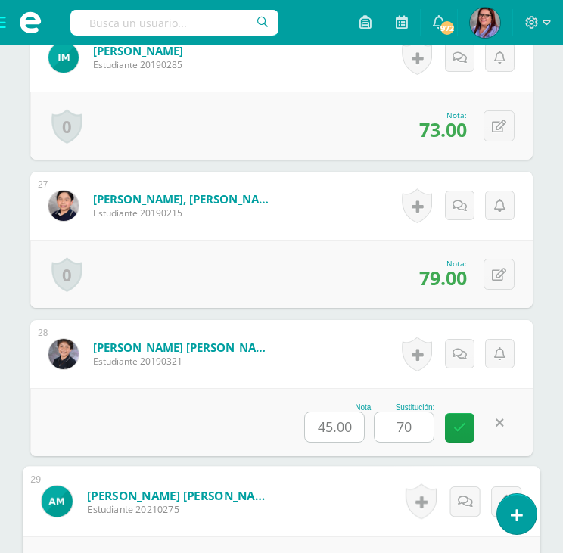
scroll to position [4611, 0]
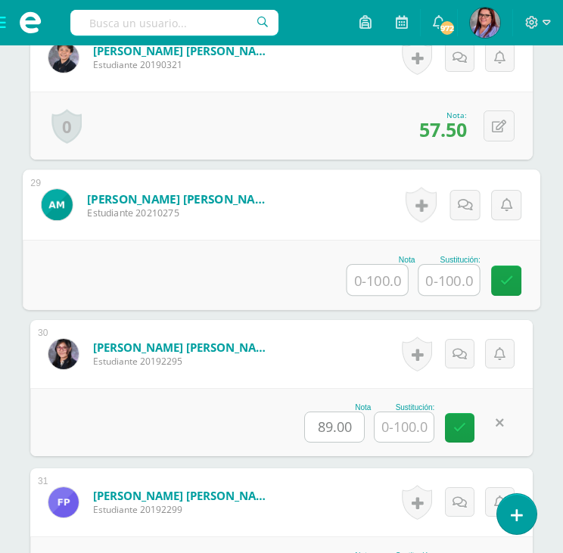
click at [390, 278] on input "text" at bounding box center [377, 280] width 61 height 30
type input "85"
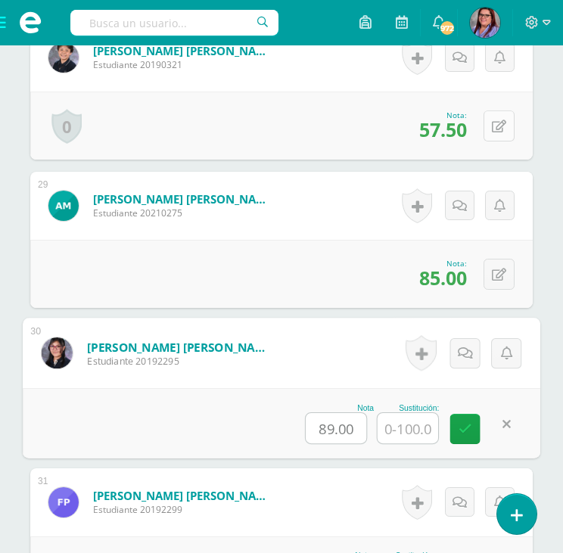
click at [505, 126] on icon at bounding box center [499, 126] width 14 height 13
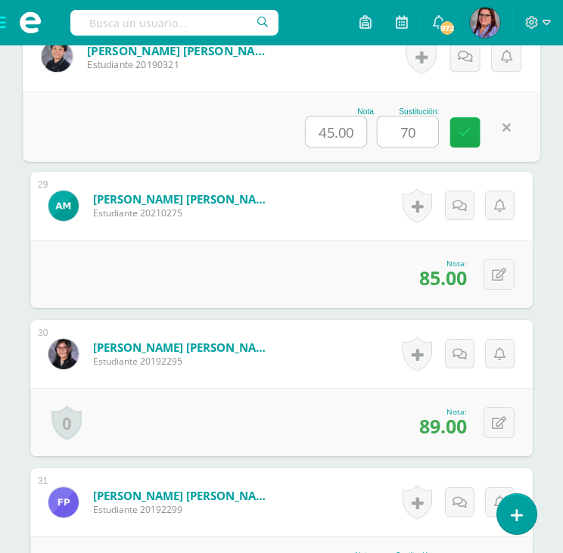
click at [466, 126] on icon at bounding box center [465, 132] width 14 height 13
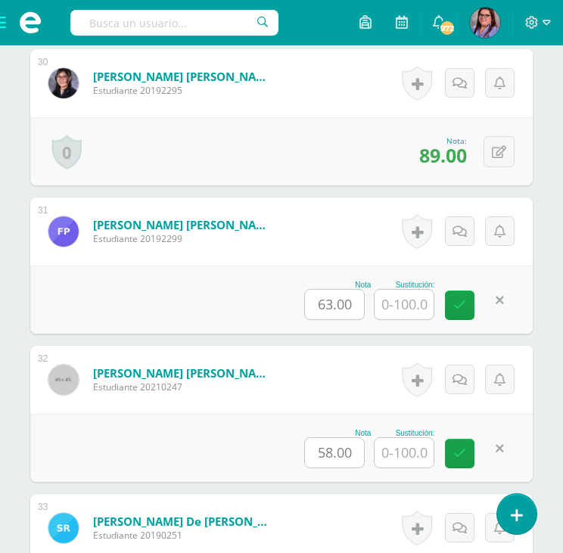
scroll to position [4914, 0]
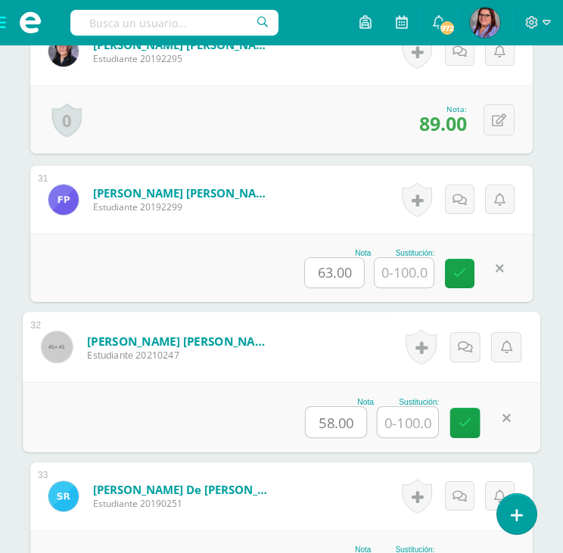
click at [402, 426] on input "text" at bounding box center [407, 422] width 61 height 30
type input "4"
type input "70"
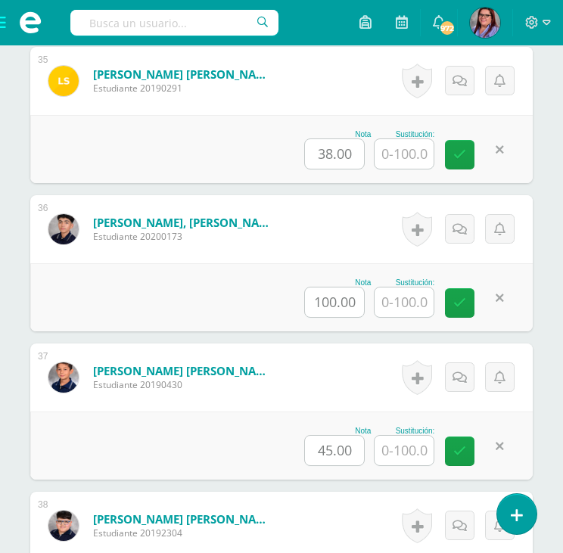
scroll to position [5699, 0]
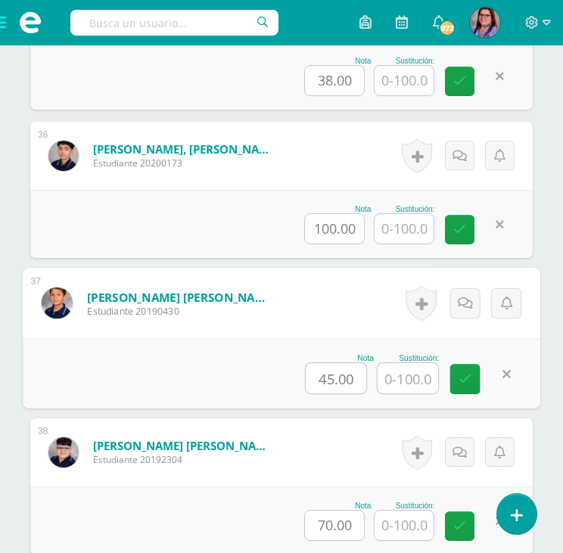
click at [392, 371] on input "text" at bounding box center [407, 378] width 61 height 30
type input "50"
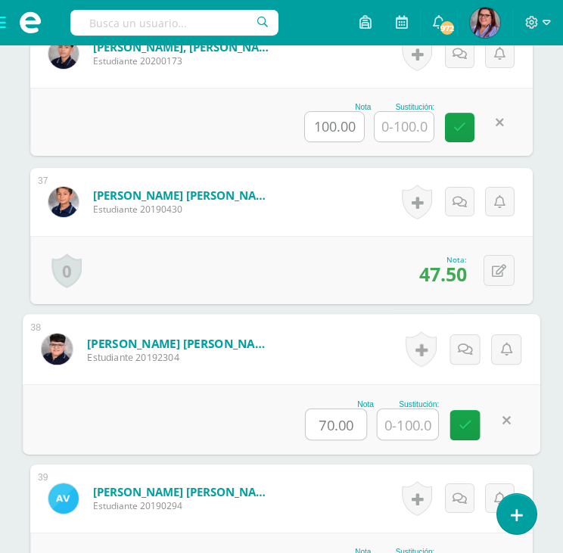
scroll to position [5851, 0]
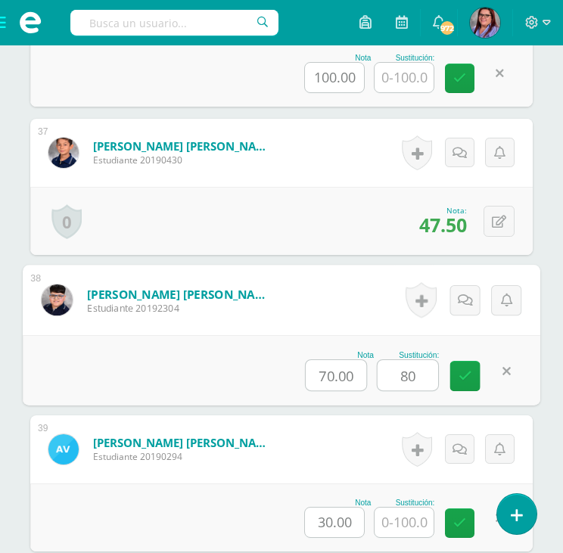
type input "80"
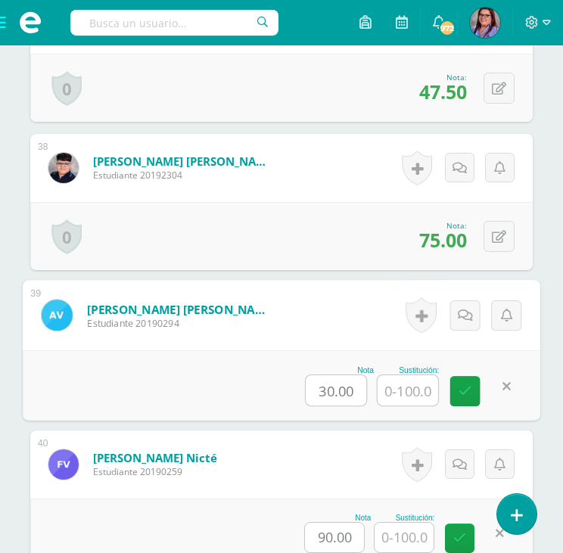
scroll to position [6002, 0]
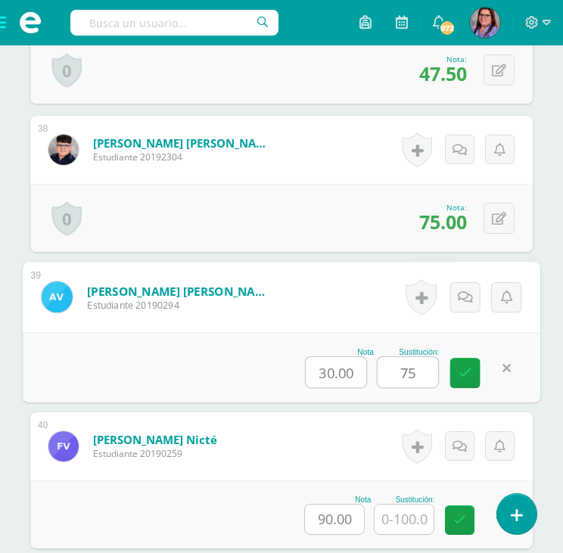
type input "75"
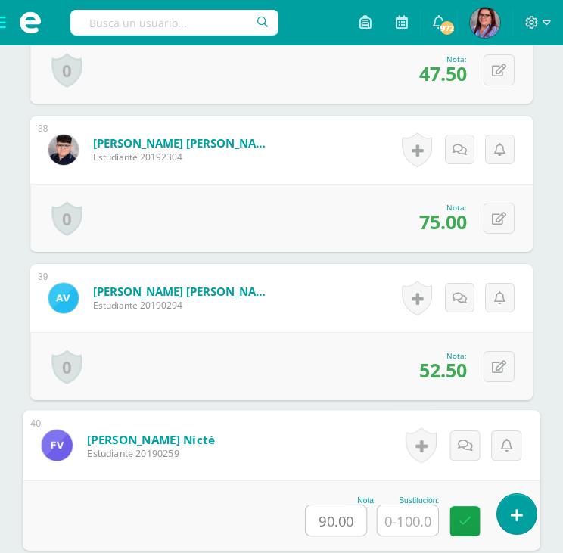
click at [405, 521] on input "text" at bounding box center [407, 520] width 61 height 30
type input "50"
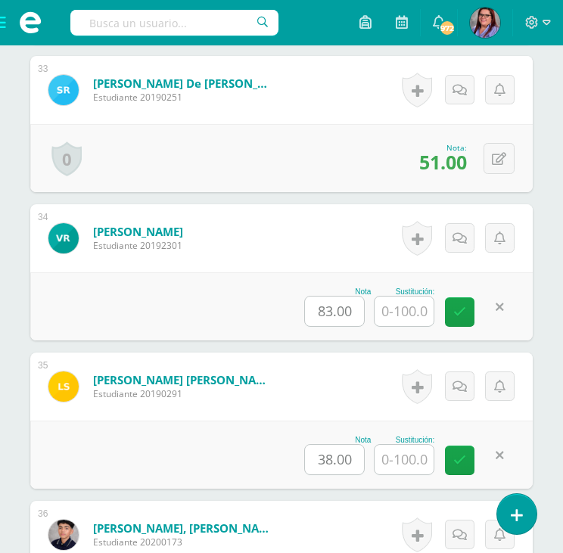
scroll to position [5321, 0]
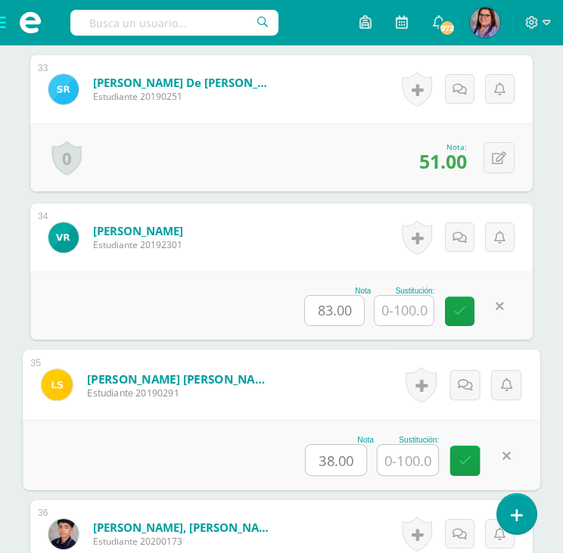
click at [398, 452] on input "text" at bounding box center [407, 460] width 61 height 30
type input "50"
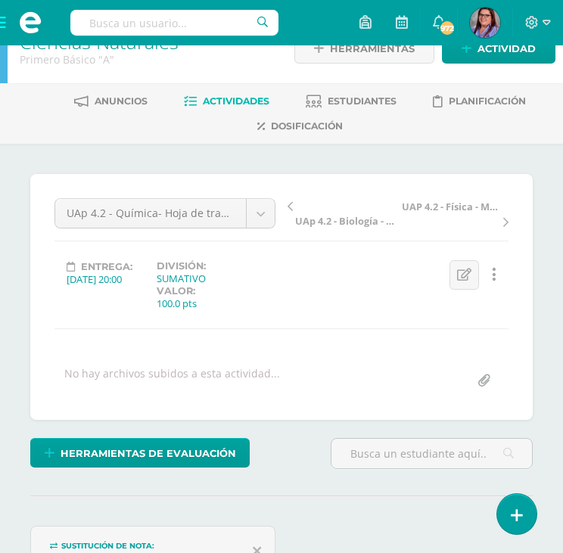
scroll to position [23, 0]
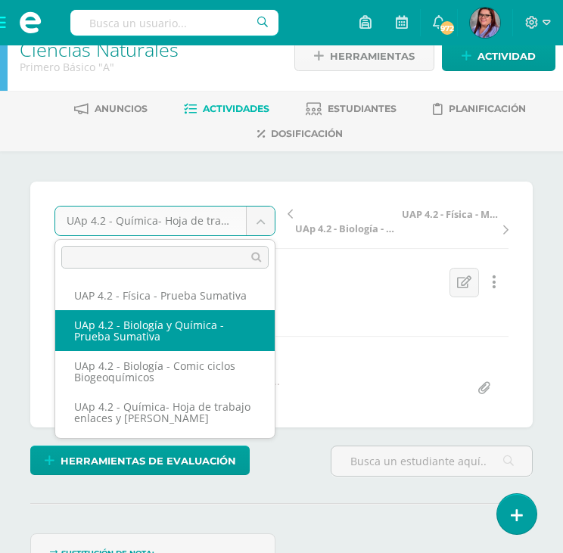
select select "/dashboard/teacher/grade-activity/227593/"
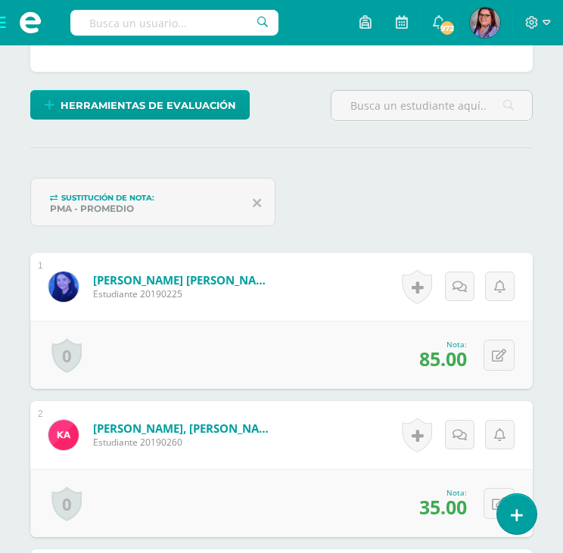
scroll to position [380, 0]
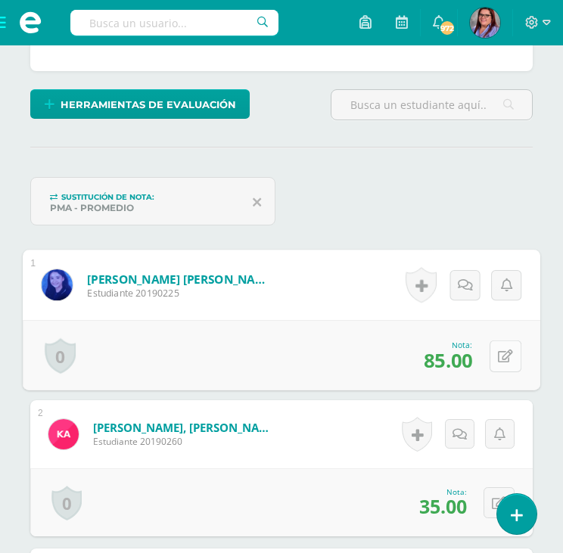
click at [501, 356] on icon at bounding box center [505, 355] width 15 height 13
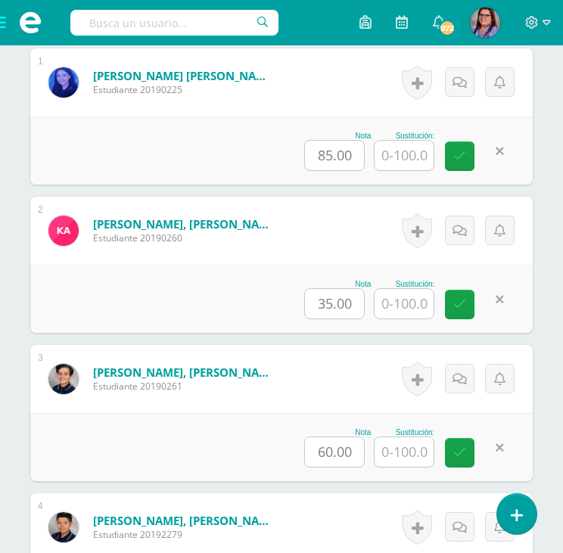
scroll to position [608, 0]
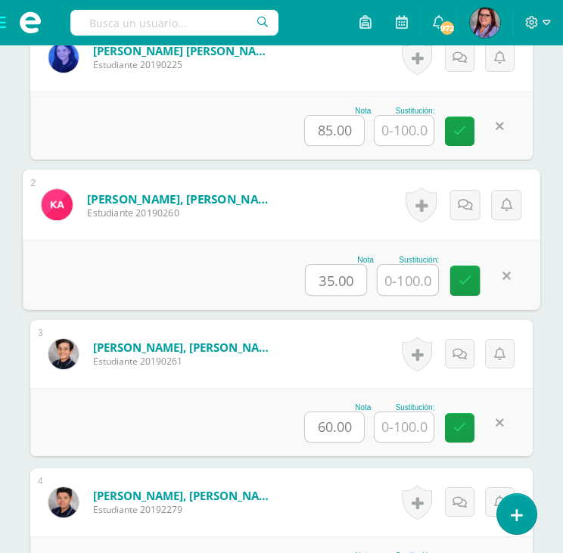
click at [393, 278] on input "text" at bounding box center [407, 280] width 61 height 30
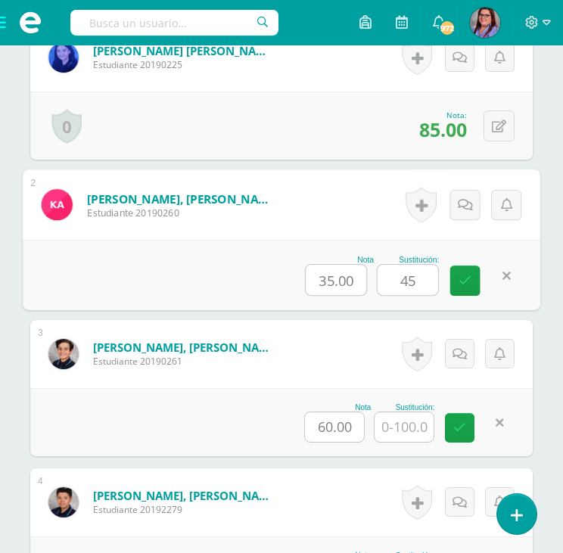
type input "45"
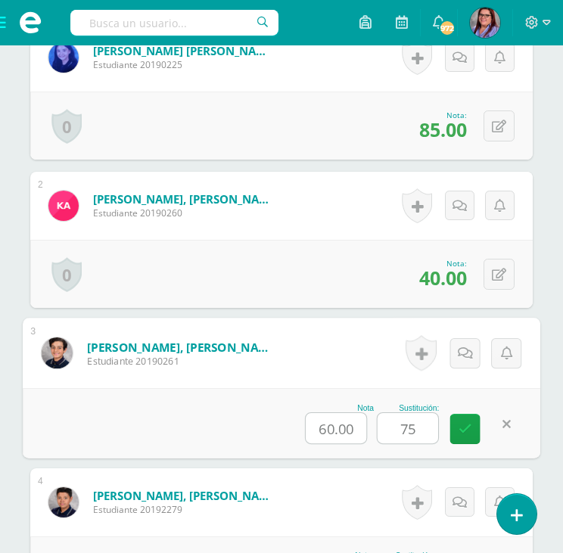
type input "75"
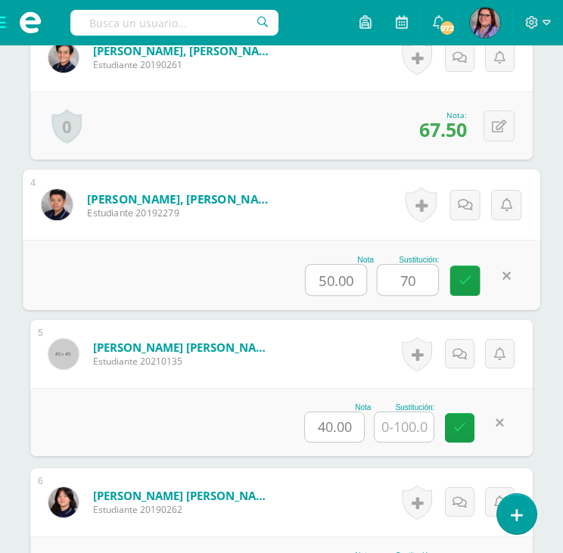
type input "70"
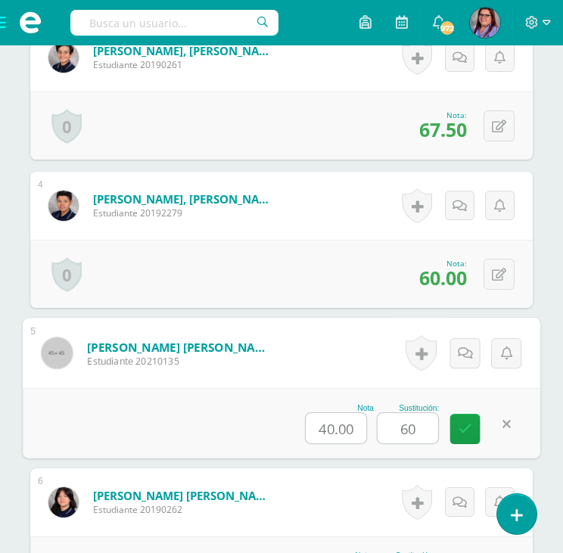
type input "60"
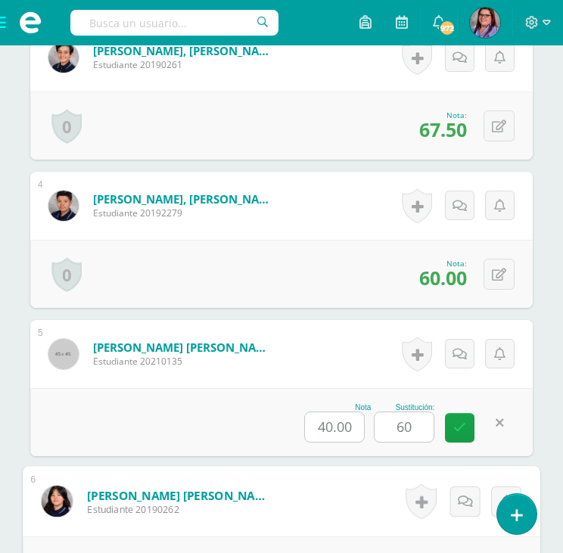
scroll to position [1201, 0]
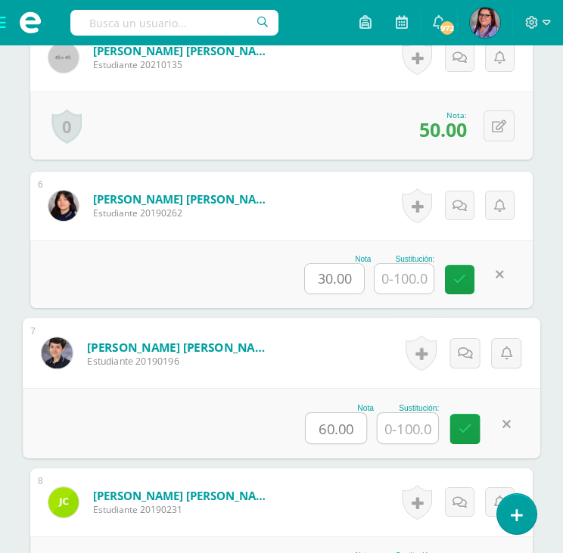
click at [409, 421] on input "text" at bounding box center [407, 428] width 61 height 30
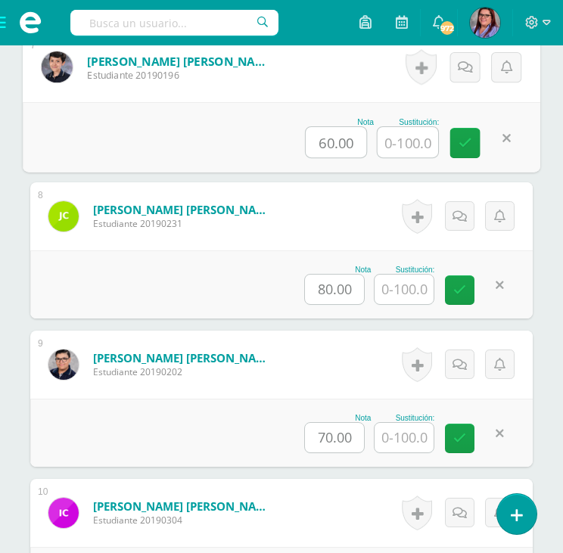
scroll to position [1504, 0]
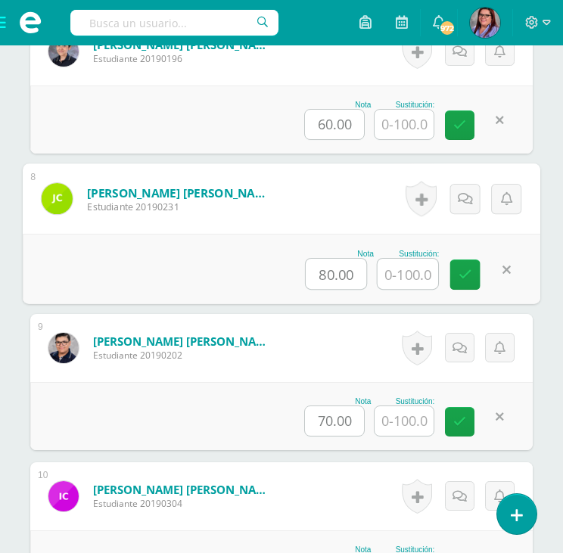
click at [404, 262] on input "text" at bounding box center [407, 274] width 61 height 30
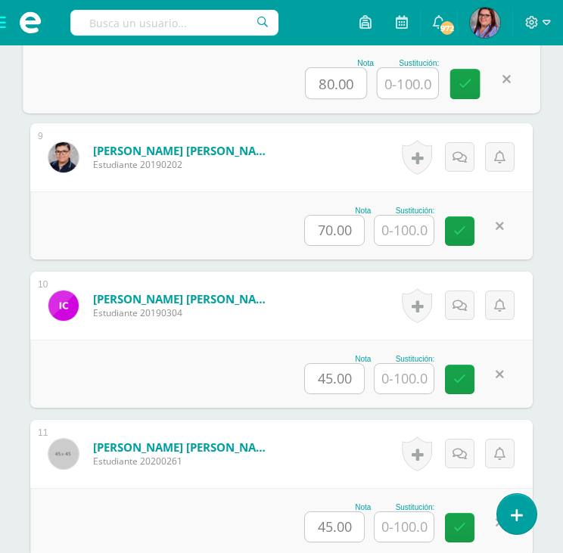
scroll to position [1731, 0]
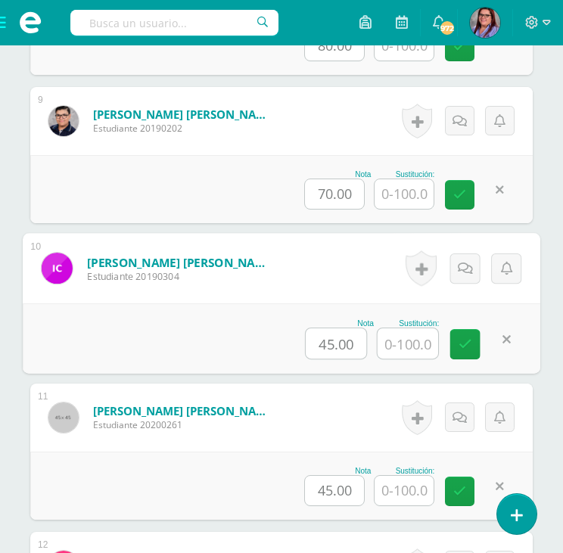
click at [400, 343] on input "text" at bounding box center [407, 343] width 61 height 30
type input "55"
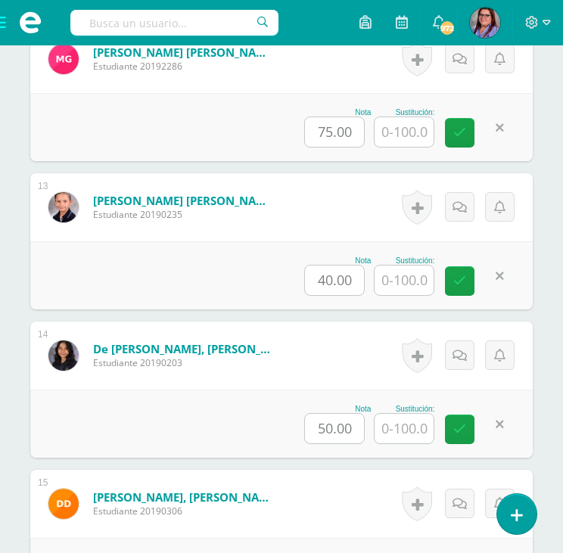
scroll to position [2336, 0]
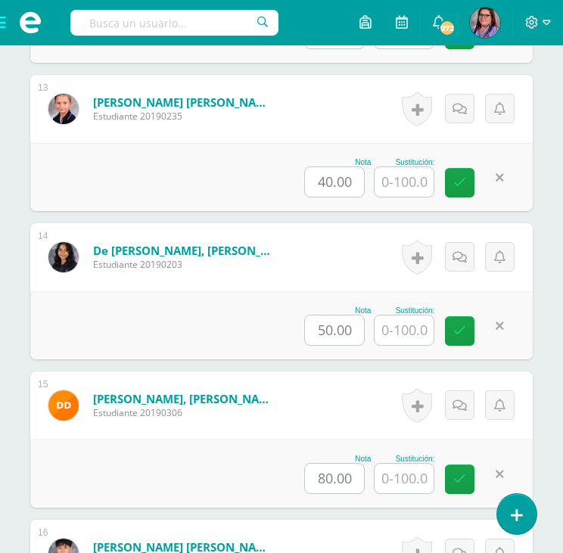
click at [406, 331] on input "text" at bounding box center [403, 330] width 59 height 30
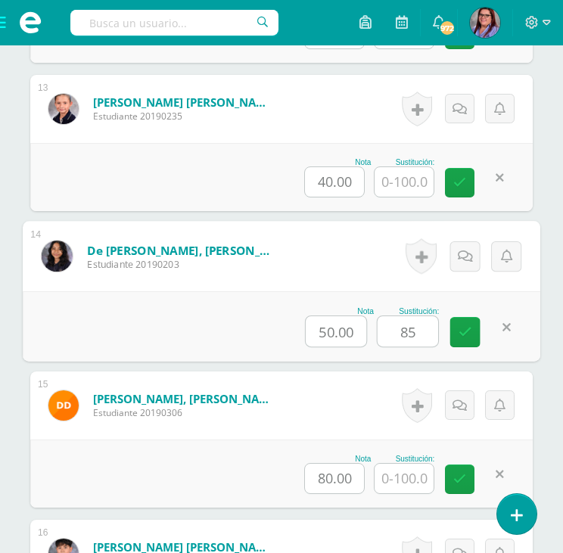
type input "85"
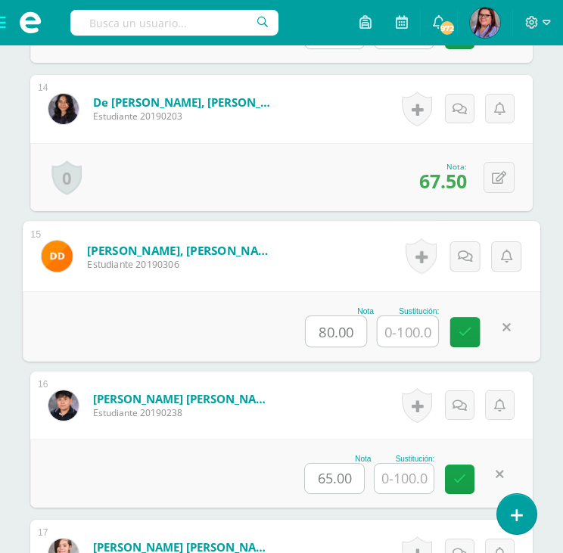
scroll to position [2563, 0]
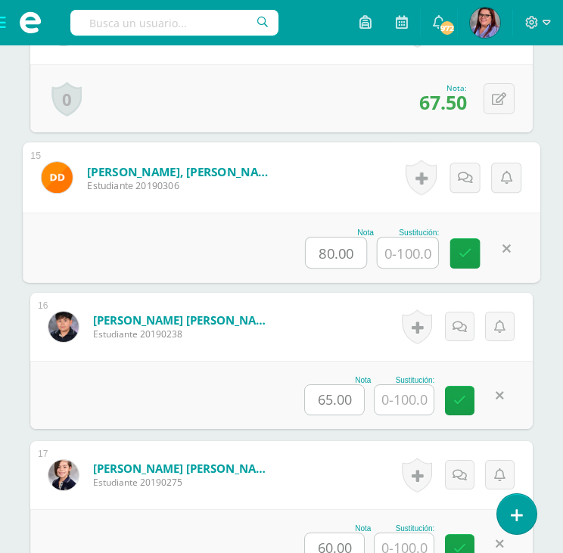
click at [415, 261] on input "text" at bounding box center [407, 253] width 61 height 30
type input "90"
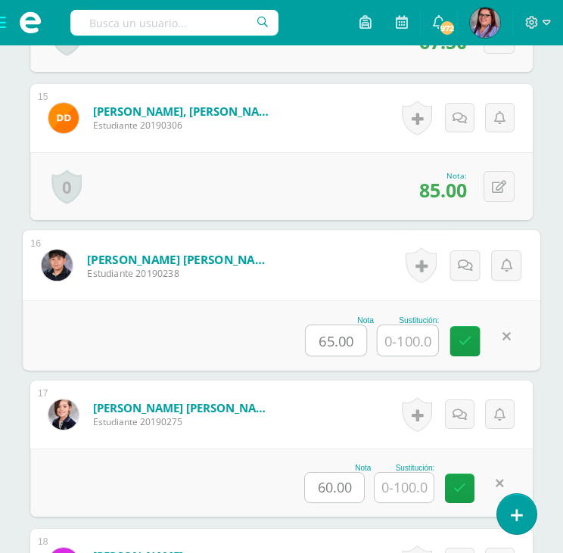
scroll to position [2714, 0]
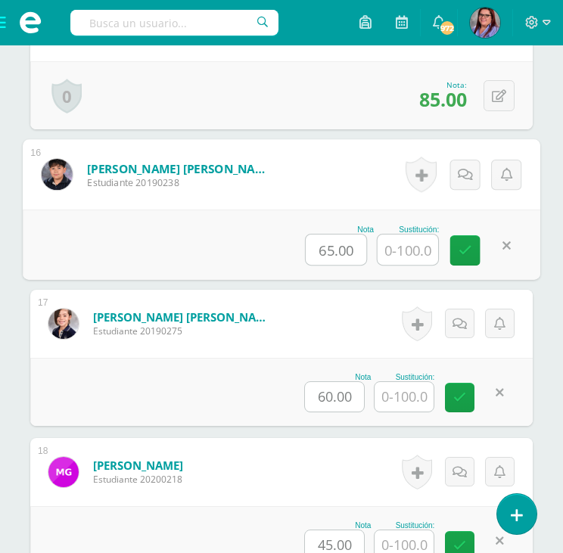
click at [415, 393] on input "text" at bounding box center [403, 397] width 59 height 30
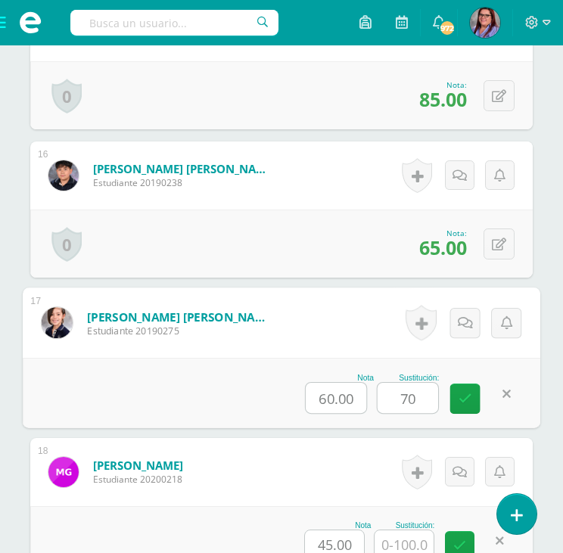
type input "70"
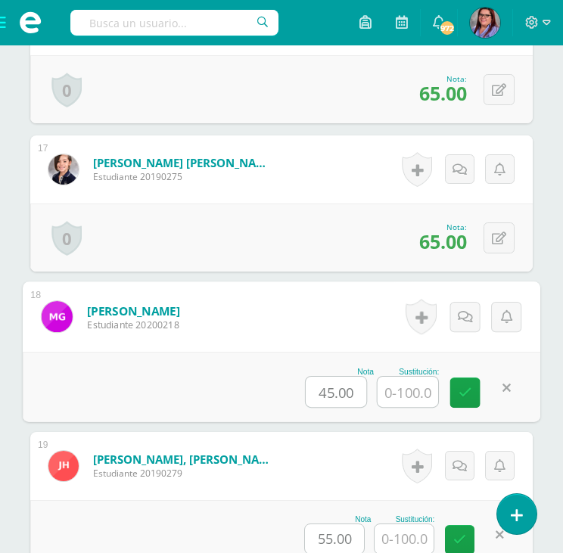
scroll to position [2870, 0]
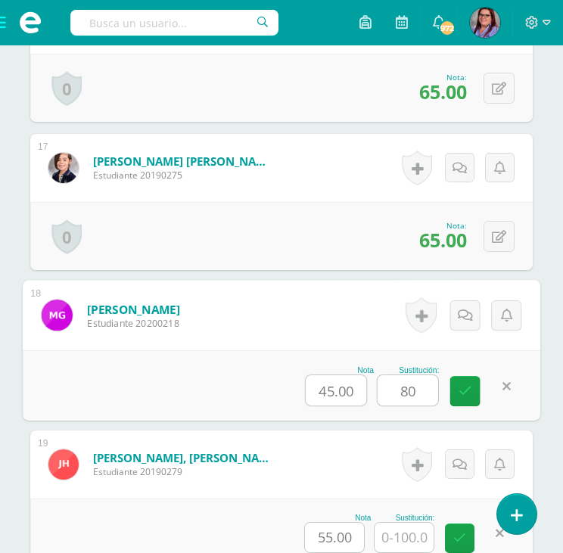
type input "80"
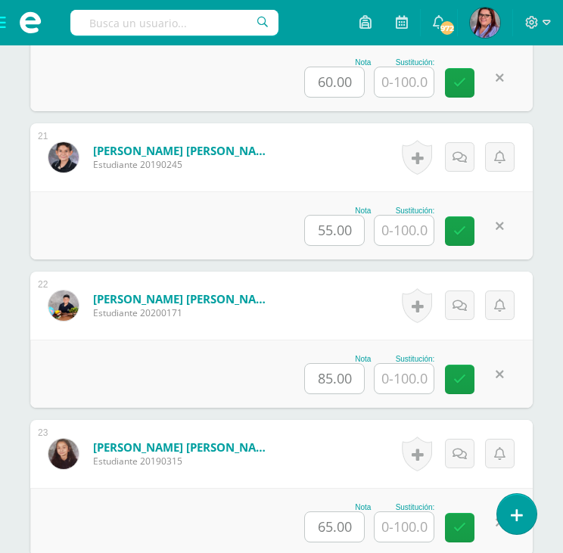
scroll to position [3475, 0]
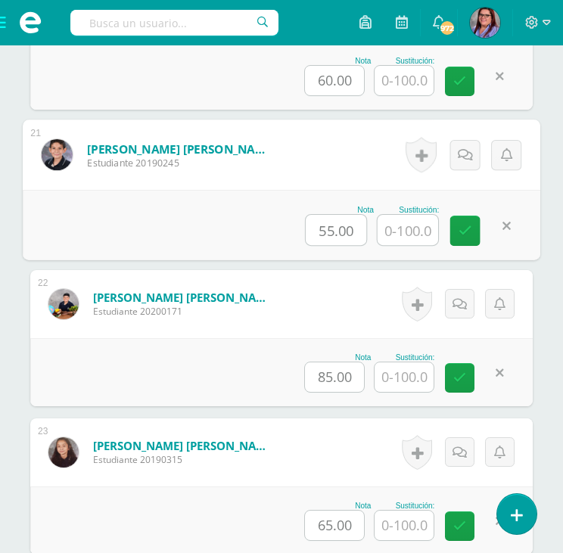
click at [396, 231] on input "text" at bounding box center [407, 230] width 61 height 30
type input "65"
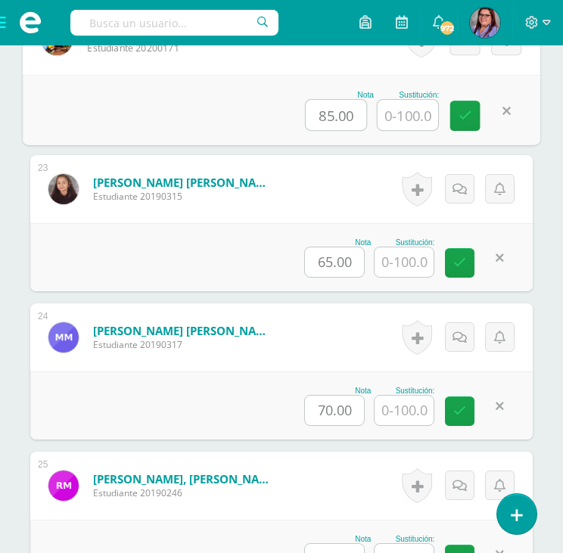
scroll to position [3778, 0]
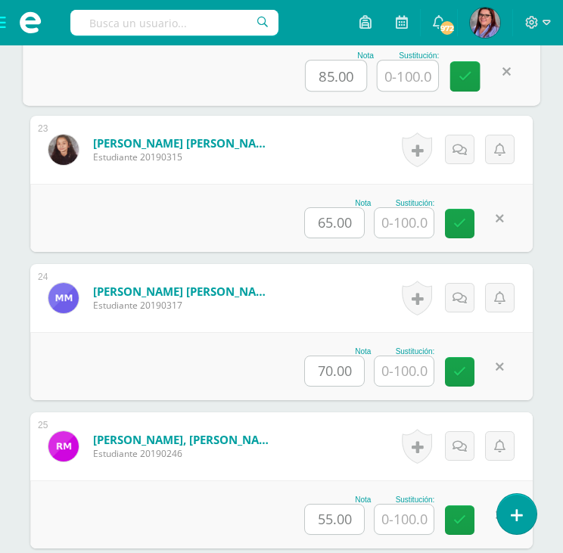
click at [404, 227] on input "text" at bounding box center [403, 223] width 59 height 30
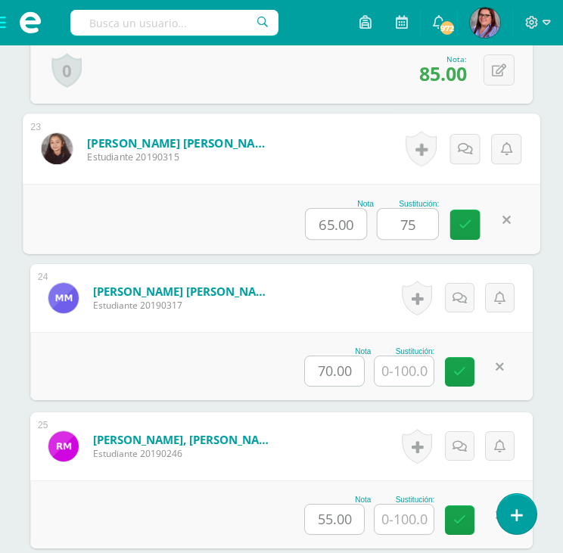
type input "75"
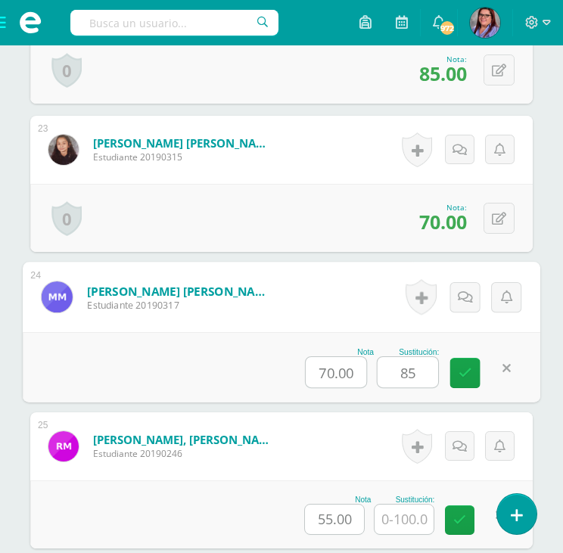
type input "85"
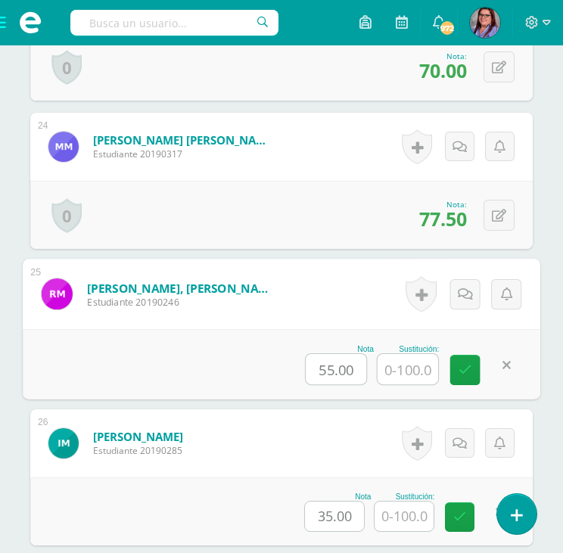
scroll to position [4080, 0]
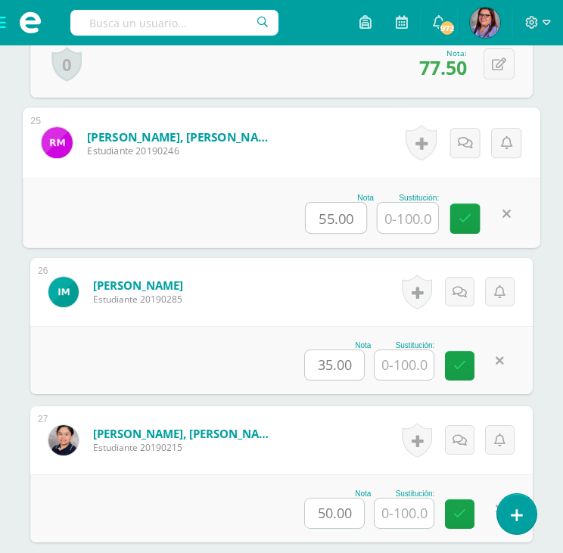
click at [396, 224] on input "text" at bounding box center [407, 218] width 61 height 30
type input "100"
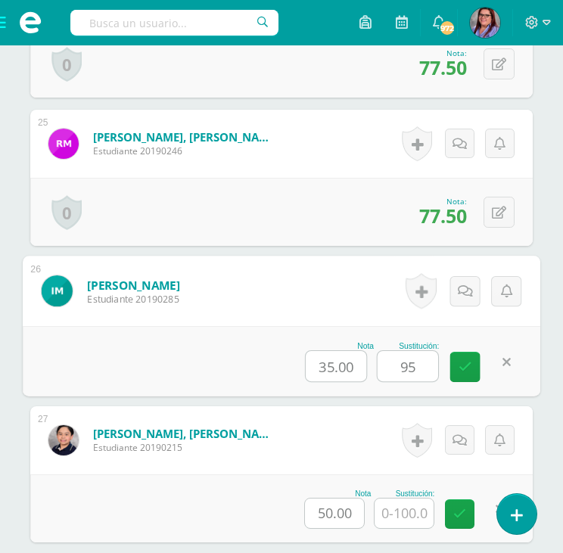
type input "95"
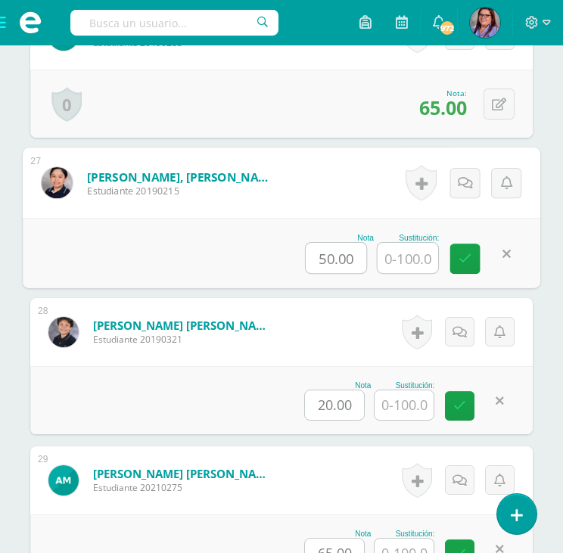
scroll to position [4383, 0]
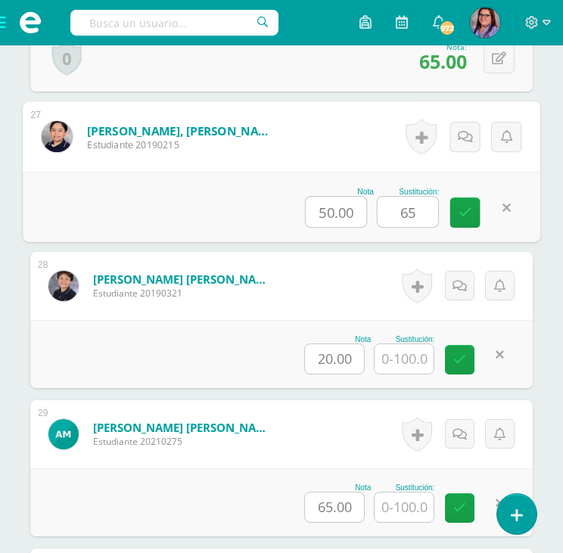
type input "65"
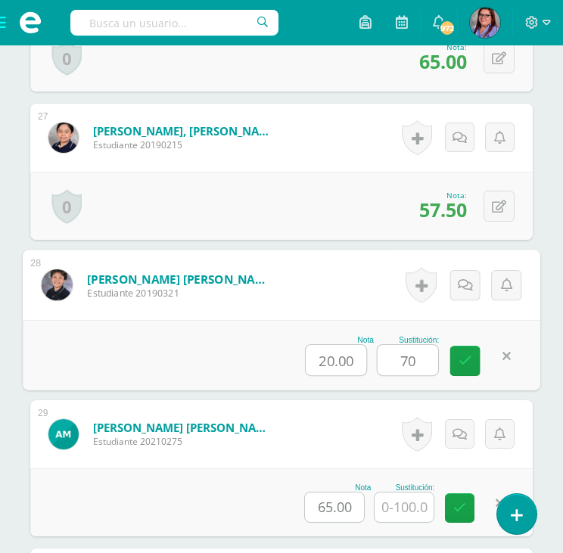
type input "70"
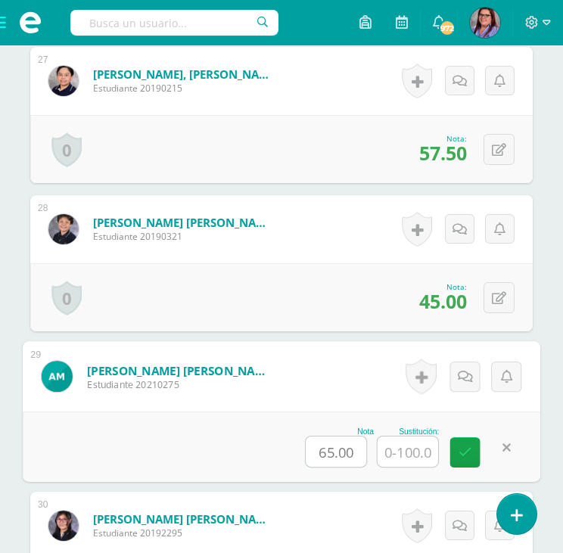
scroll to position [4686, 0]
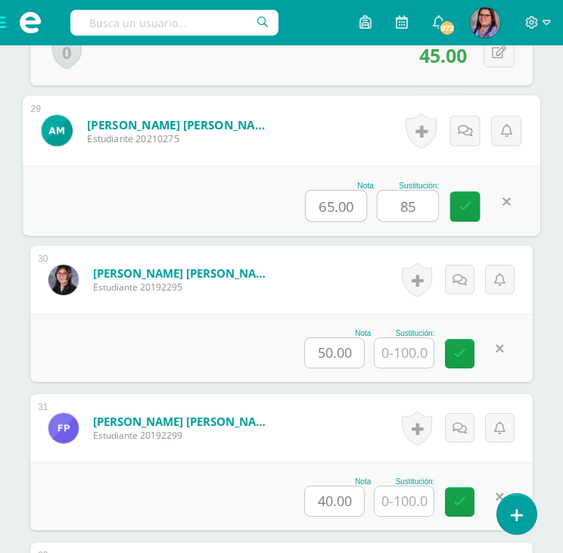
type input "85"
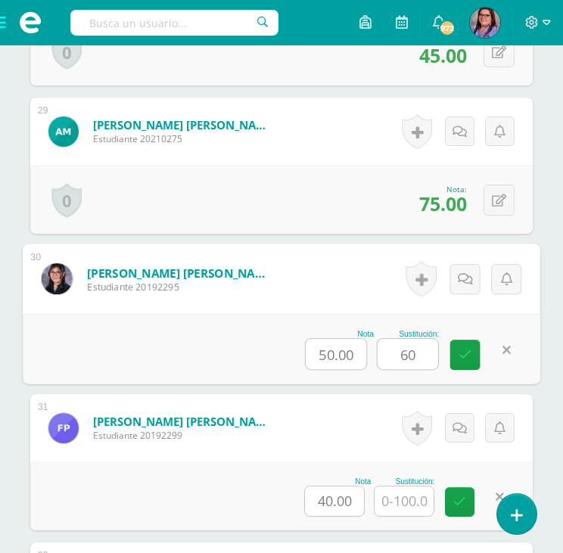
type input "60"
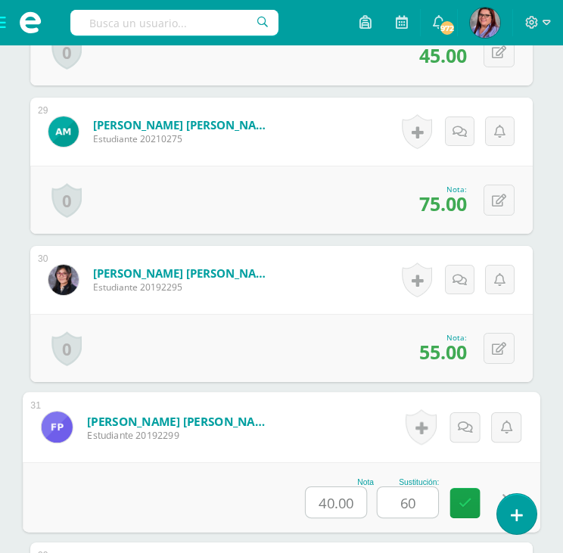
type input "60"
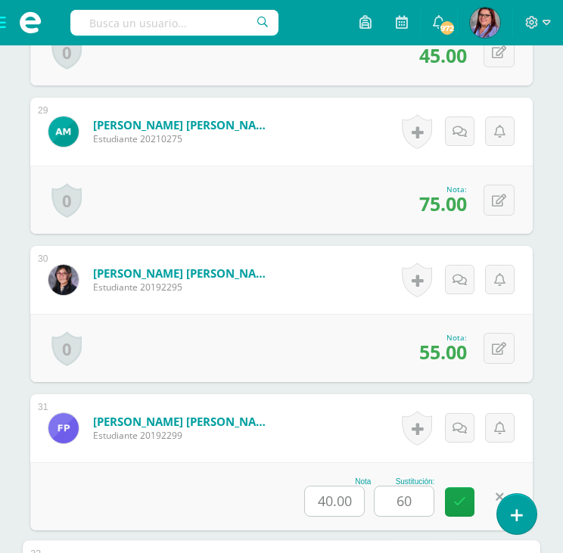
scroll to position [5056, 0]
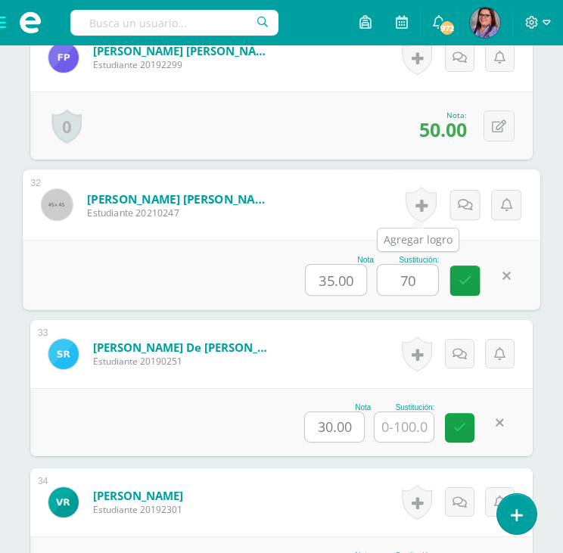
type input "70"
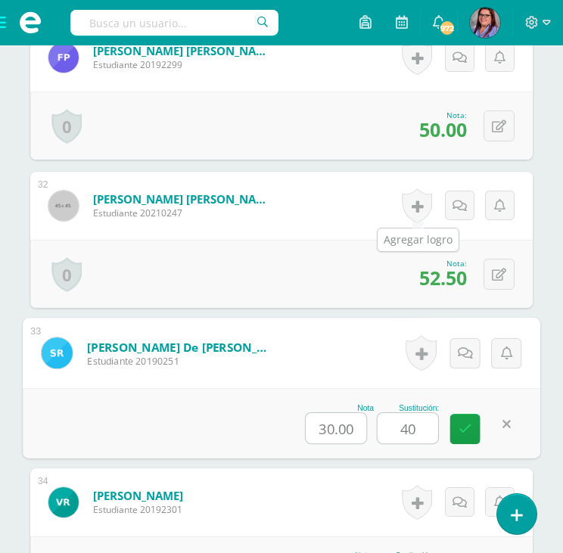
type input "40"
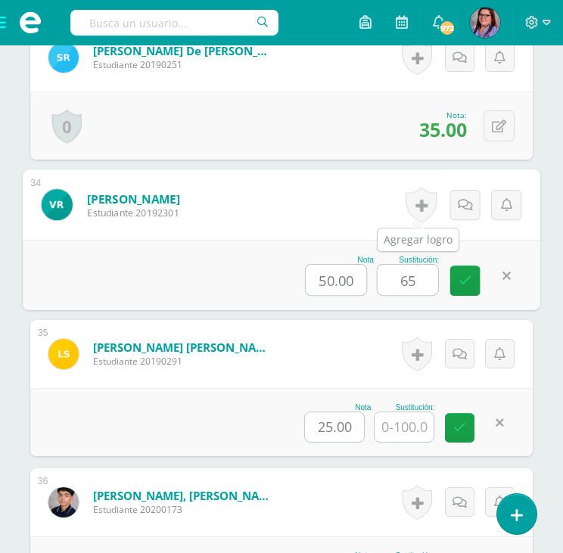
type input "65"
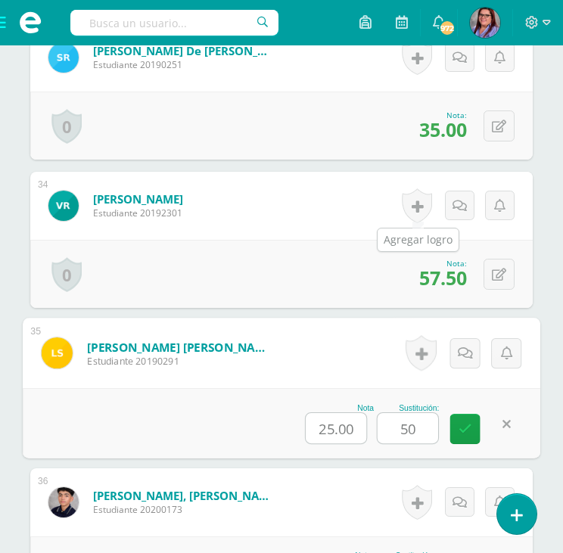
type input "50"
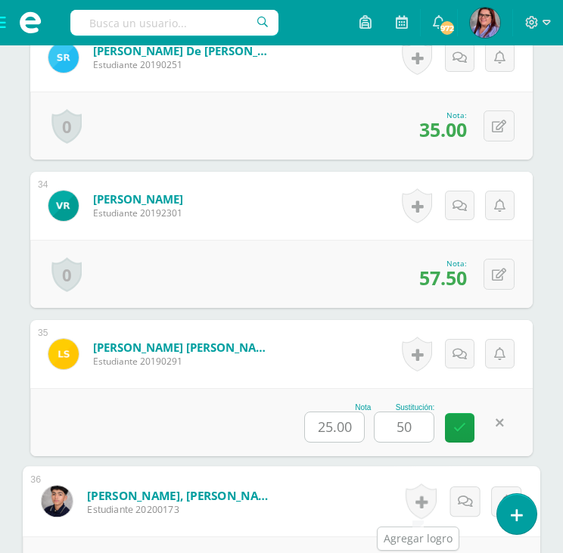
scroll to position [5649, 0]
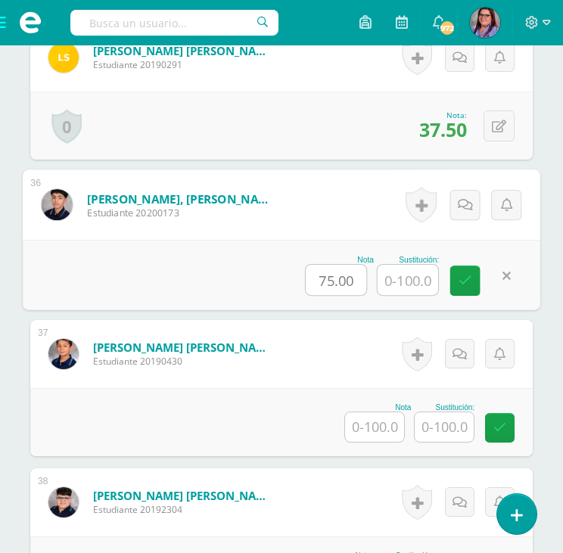
click at [439, 419] on input "text" at bounding box center [444, 427] width 59 height 30
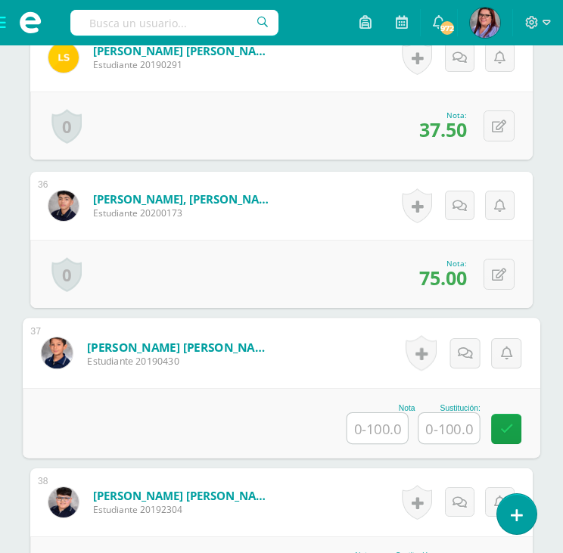
click at [381, 421] on input "text" at bounding box center [377, 428] width 61 height 30
type input "50"
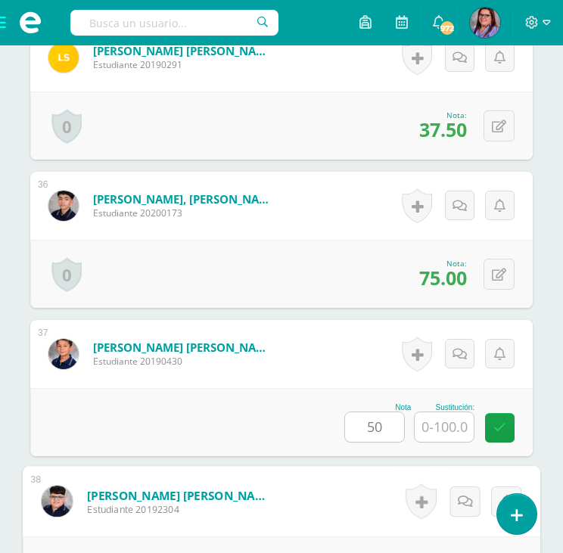
scroll to position [5946, 0]
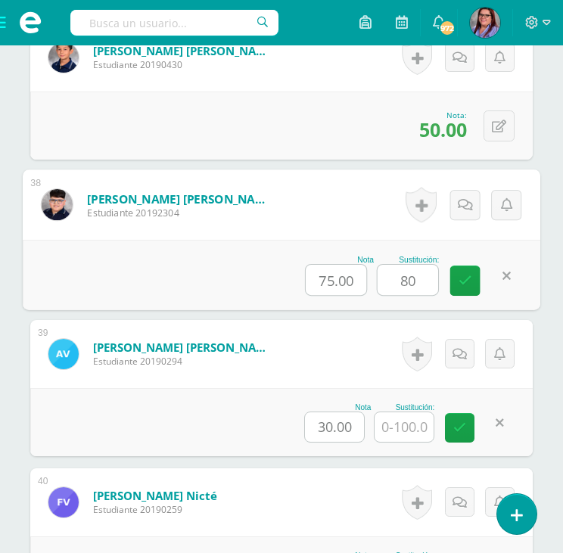
type input "80"
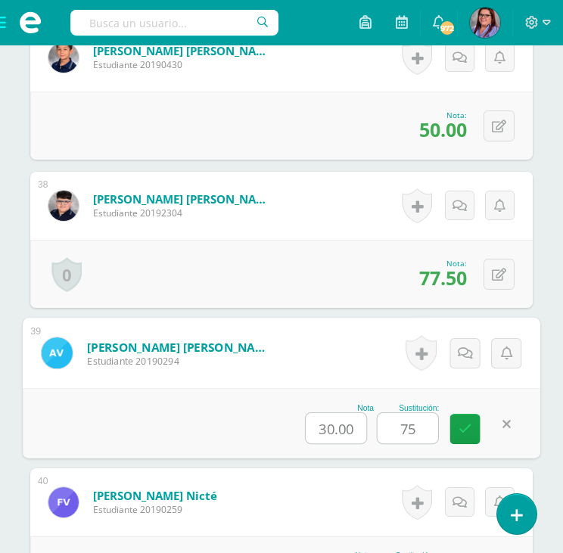
type input "75"
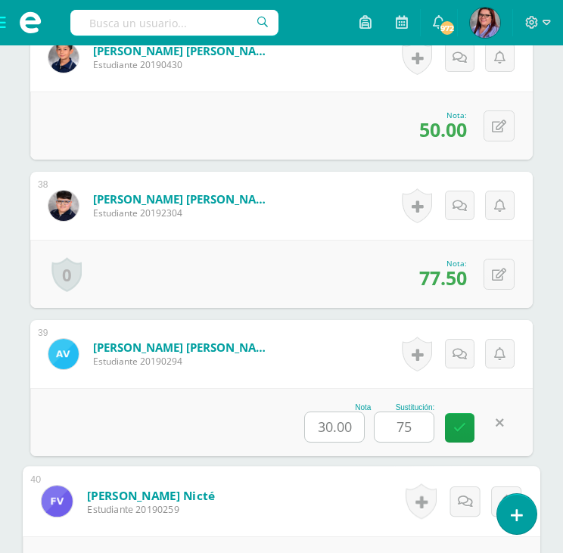
scroll to position [6170, 0]
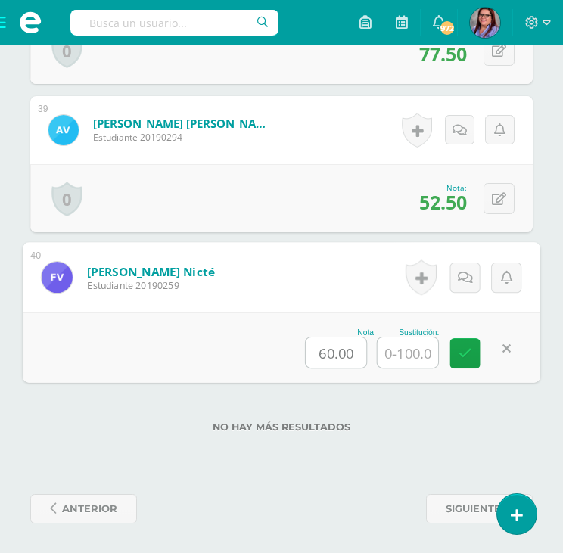
type input "5"
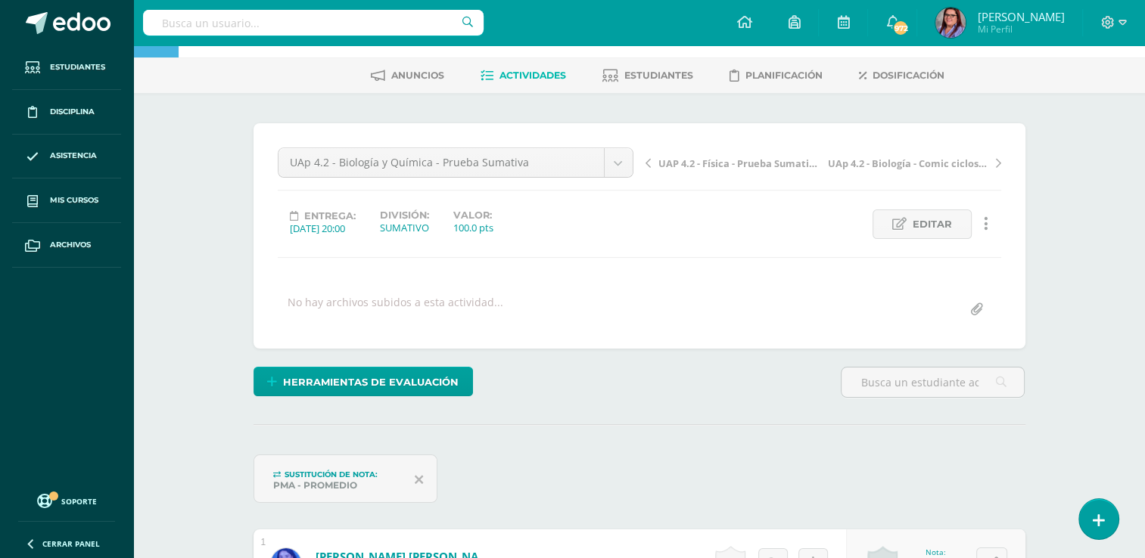
scroll to position [0, 0]
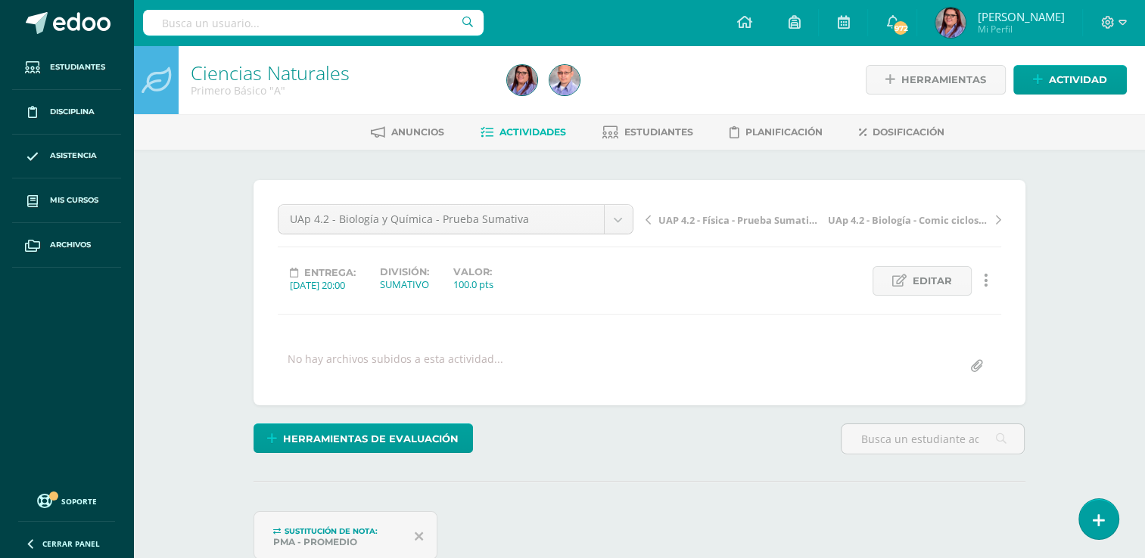
click at [496, 123] on link "Actividades" at bounding box center [522, 132] width 85 height 24
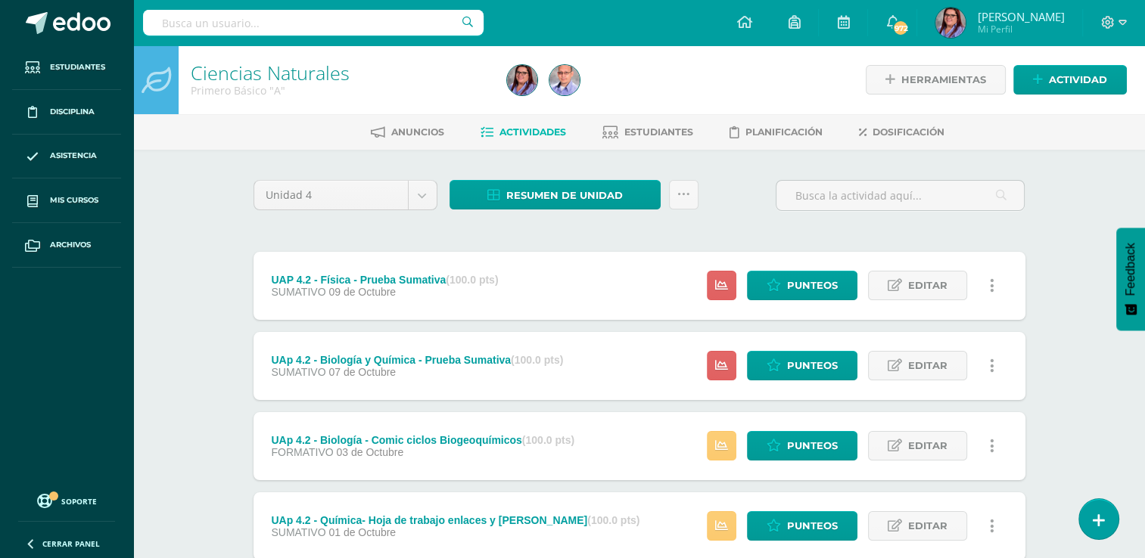
click at [772, 370] on icon at bounding box center [773, 365] width 14 height 13
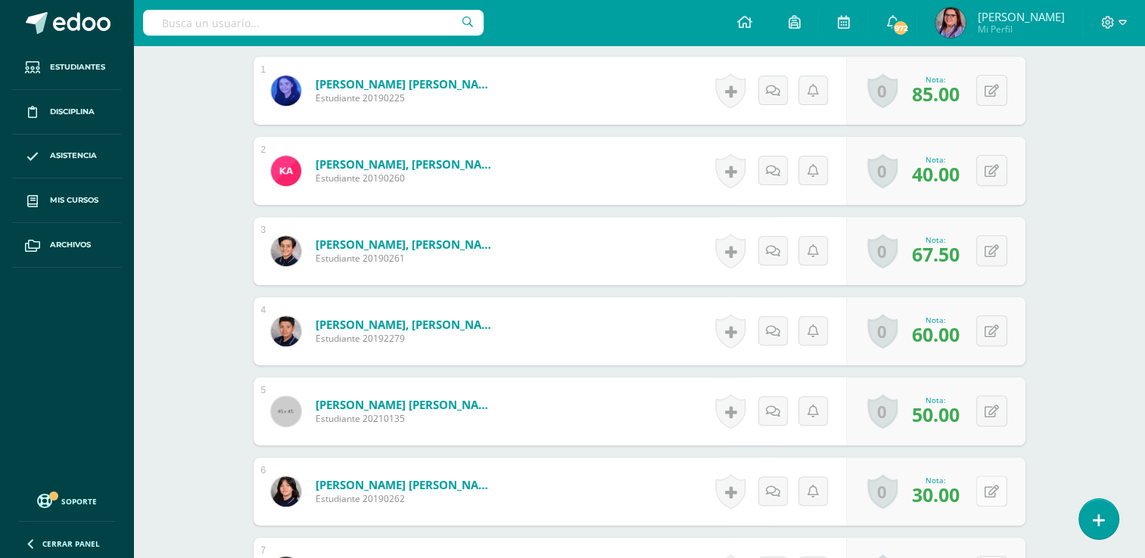
scroll to position [530, 0]
click at [986, 492] on button at bounding box center [1002, 492] width 32 height 32
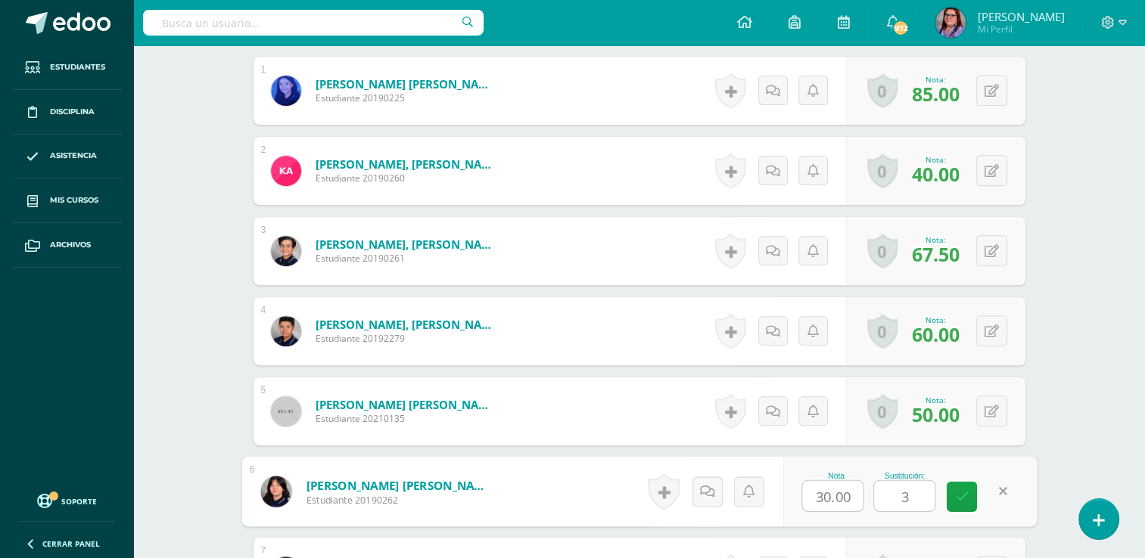
type input "35"
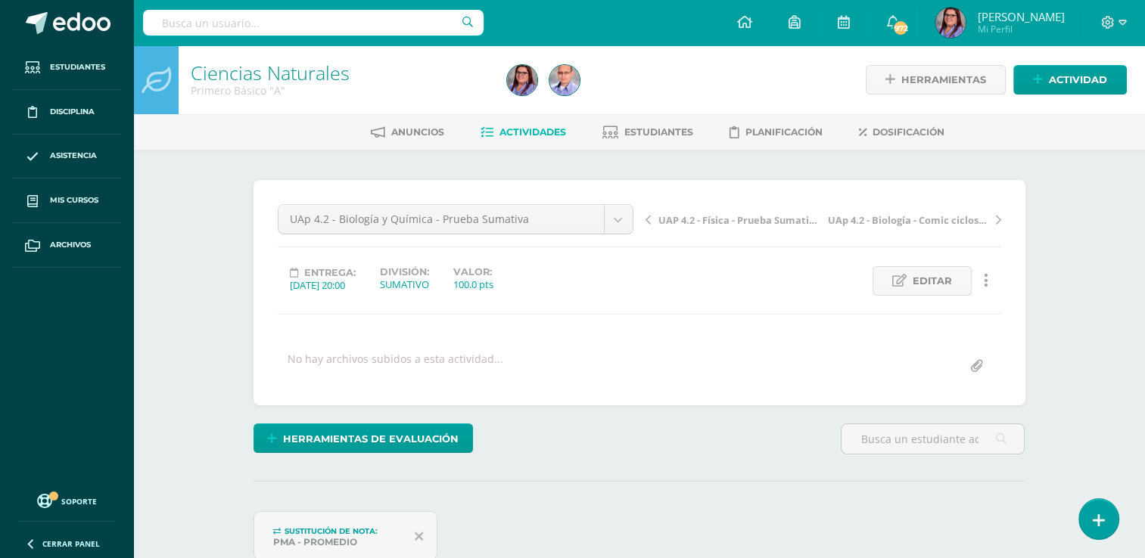
scroll to position [0, 0]
click at [530, 134] on span "Actividades" at bounding box center [532, 131] width 67 height 11
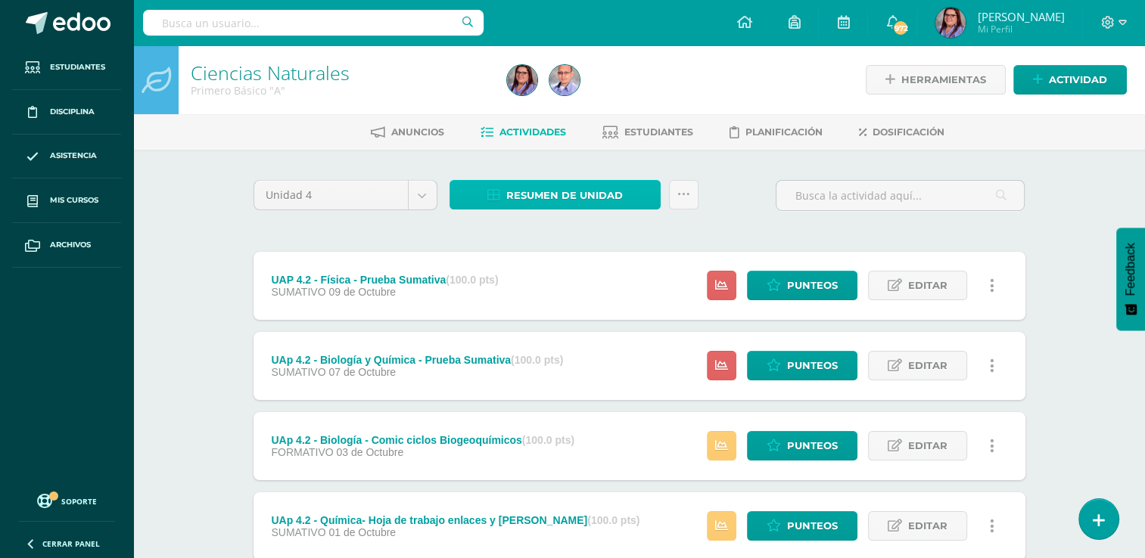
click at [527, 208] on span "Resumen de unidad" at bounding box center [564, 196] width 116 height 28
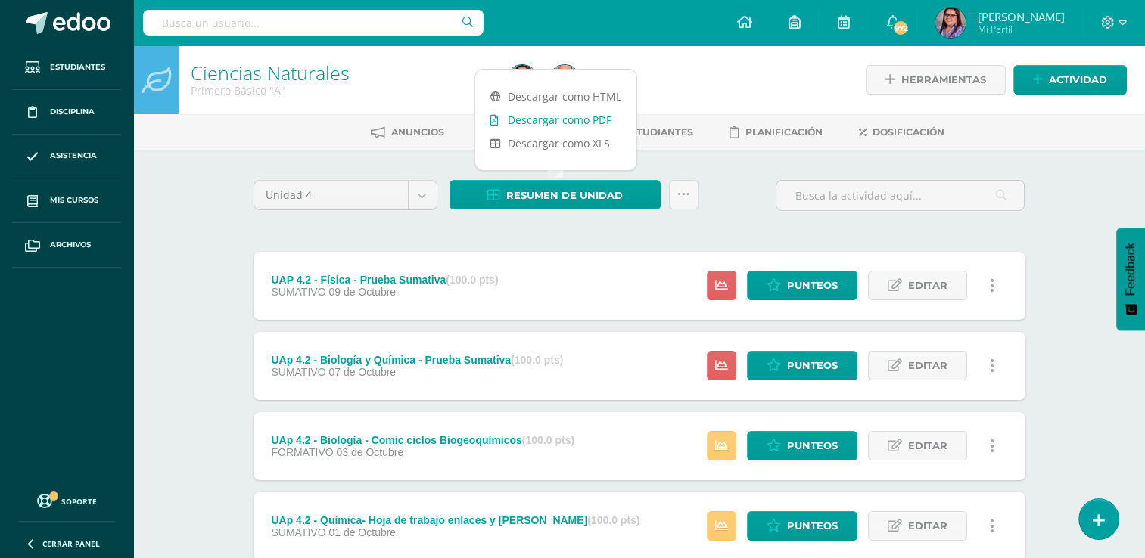
click at [551, 114] on link "Descargar como PDF" at bounding box center [555, 119] width 161 height 23
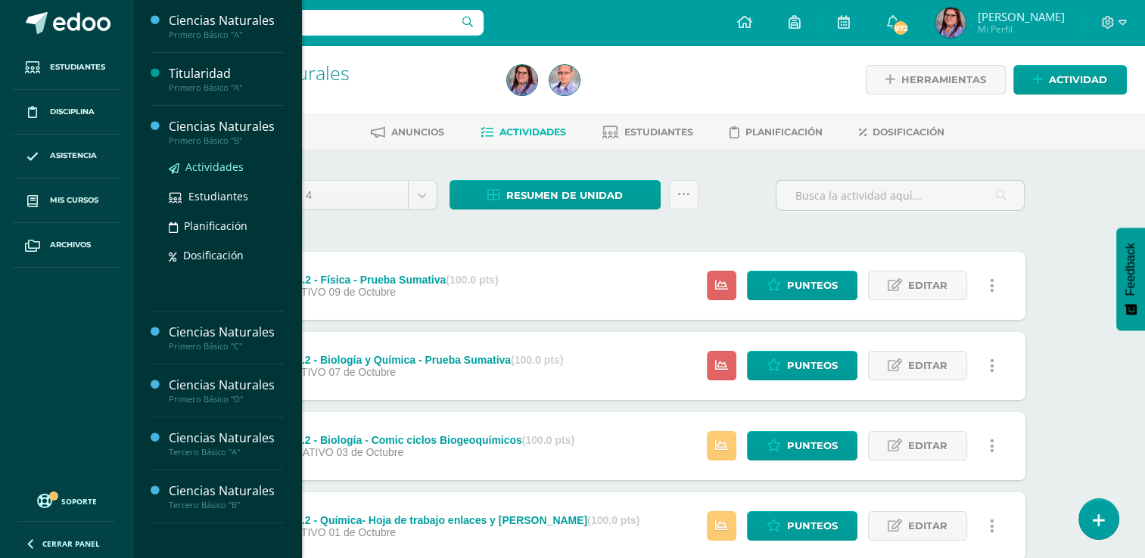
click at [235, 164] on span "Actividades" at bounding box center [214, 167] width 58 height 14
